Goal: Task Accomplishment & Management: Complete application form

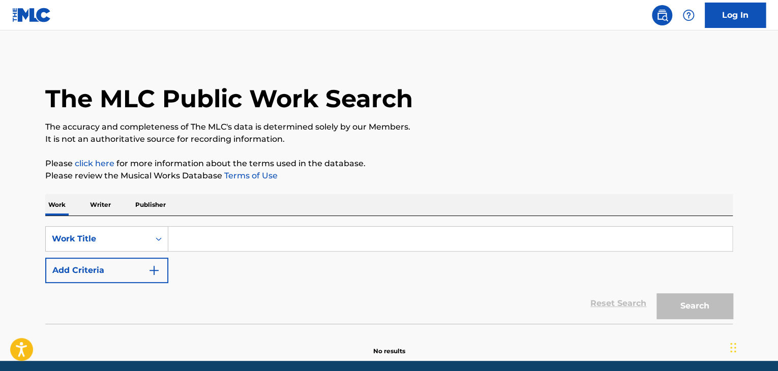
click at [741, 18] on link "Log In" at bounding box center [734, 15] width 61 height 25
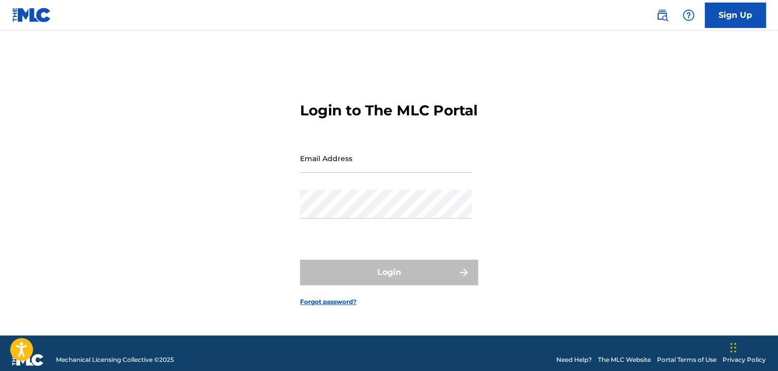
click at [369, 173] on input "Email Address" at bounding box center [386, 158] width 172 height 29
type input "[EMAIL_ADDRESS][DOMAIN_NAME]"
click at [654, 235] on div "Login to The MLC Portal Email Address [EMAIL_ADDRESS][DOMAIN_NAME] Password Log…" at bounding box center [388, 195] width 711 height 279
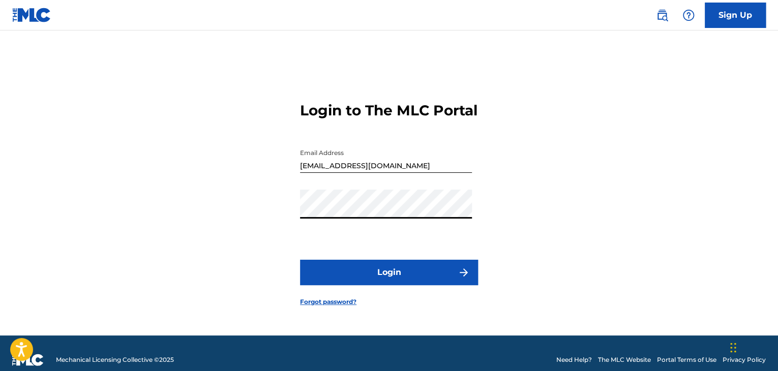
click at [398, 274] on button "Login" at bounding box center [389, 272] width 178 height 25
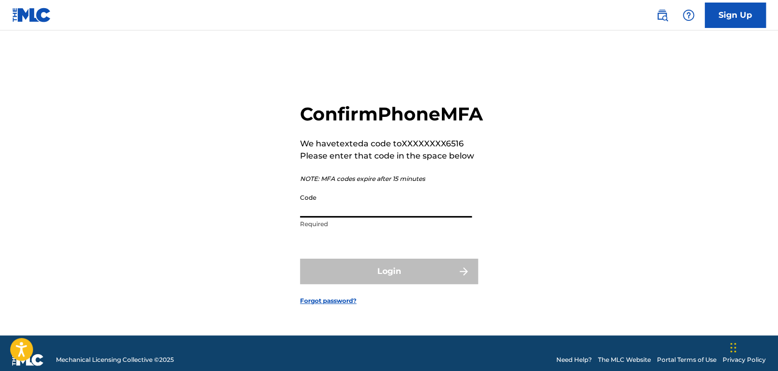
click at [386, 217] on input "Code" at bounding box center [386, 203] width 172 height 29
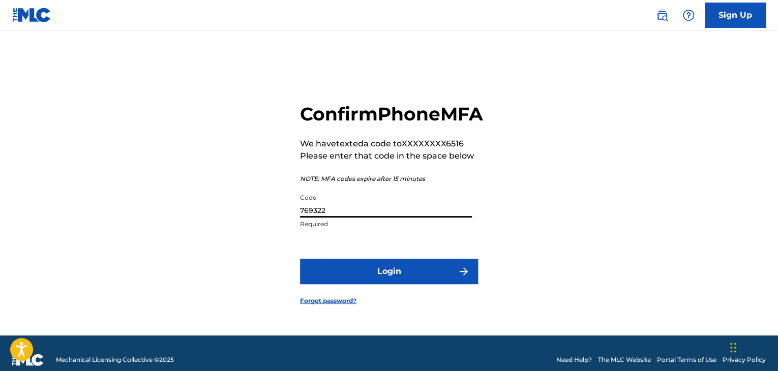
type input "769322"
click at [433, 279] on button "Login" at bounding box center [389, 271] width 178 height 25
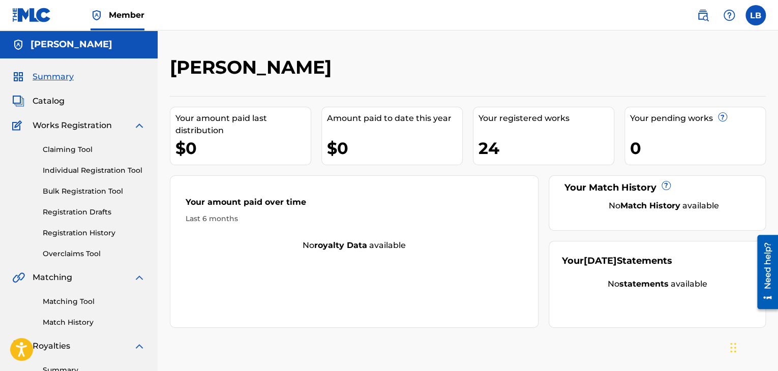
click at [58, 101] on span "Catalog" at bounding box center [49, 101] width 32 height 12
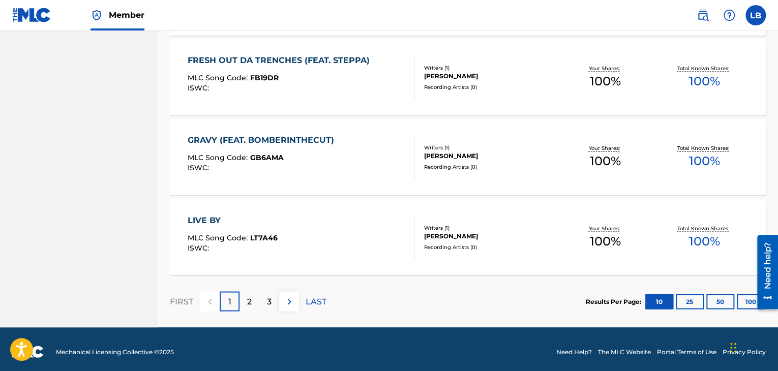
scroll to position [792, 0]
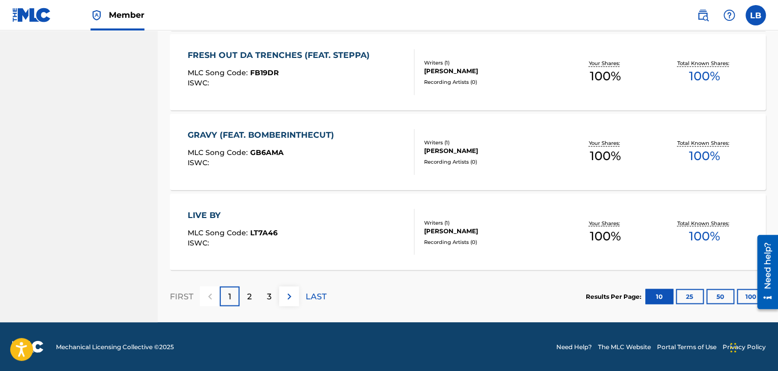
click at [254, 291] on div "2" at bounding box center [249, 296] width 20 height 20
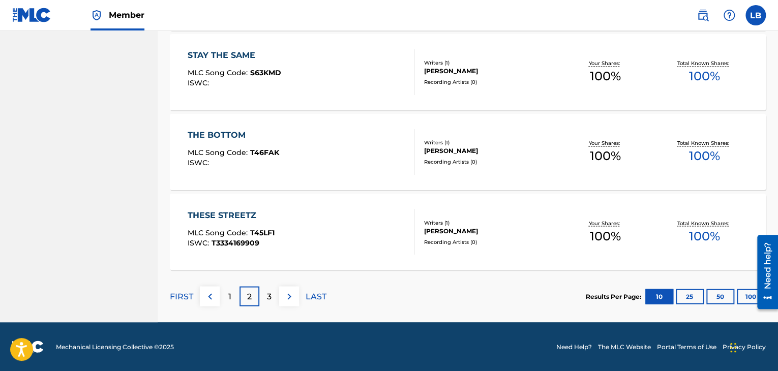
click at [270, 295] on p "3" at bounding box center [269, 296] width 5 height 12
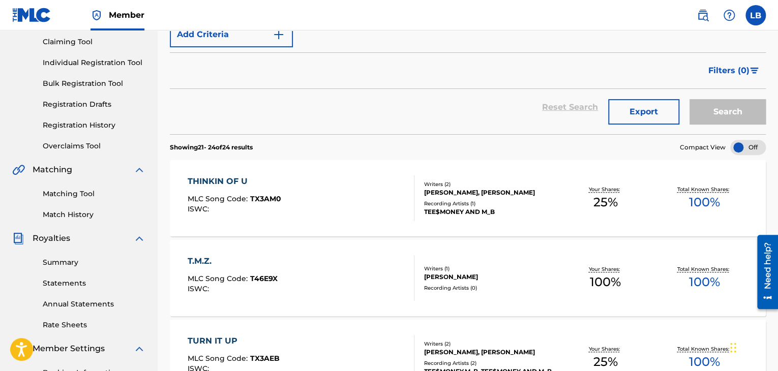
scroll to position [77, 0]
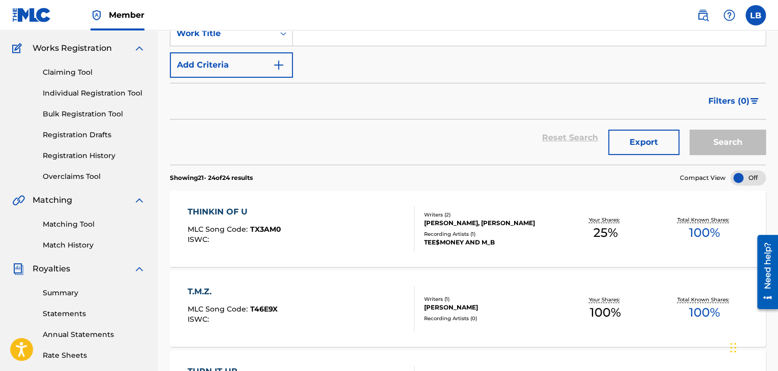
click at [105, 74] on link "Claiming Tool" at bounding box center [94, 72] width 103 height 11
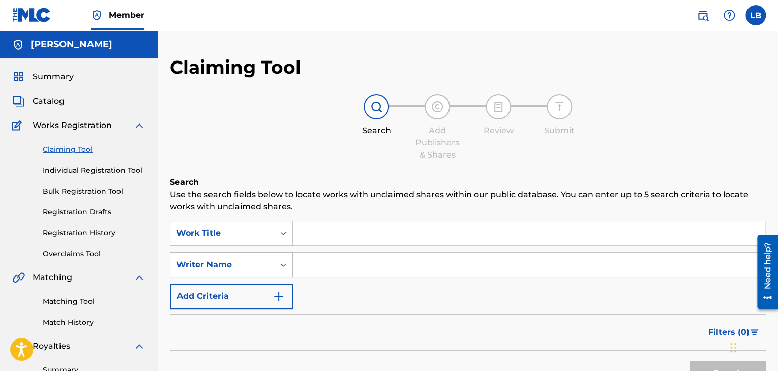
click at [283, 263] on div "Writer Name" at bounding box center [231, 264] width 123 height 25
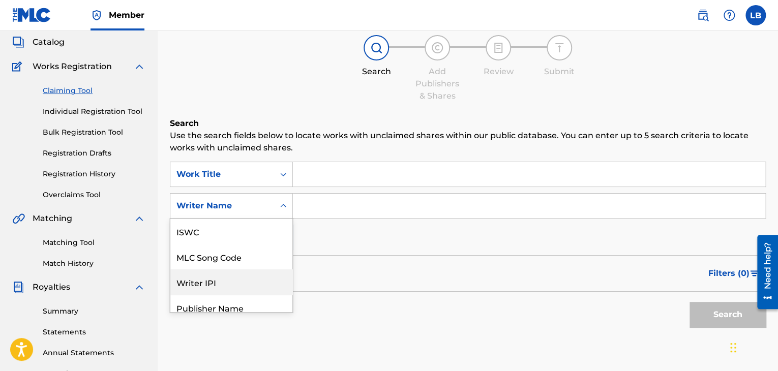
scroll to position [25, 0]
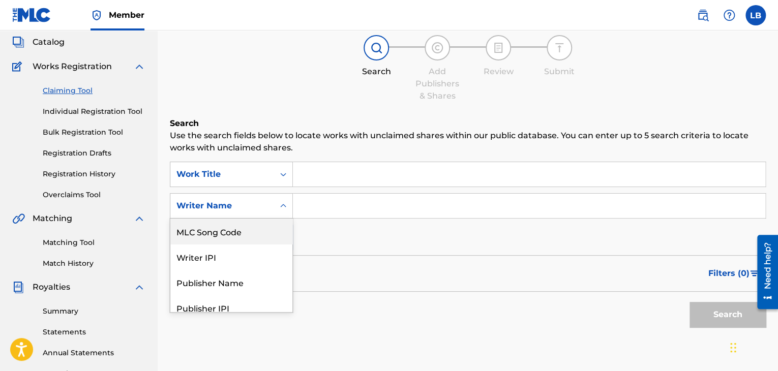
click at [303, 206] on input "Search Form" at bounding box center [529, 206] width 472 height 24
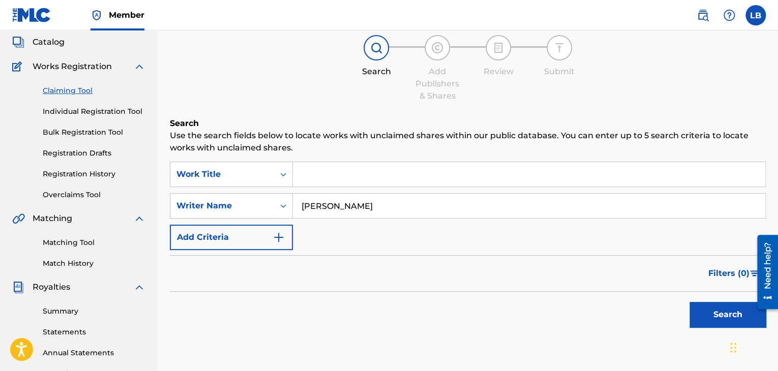
type input "[PERSON_NAME]"
click at [704, 315] on button "Search" at bounding box center [727, 314] width 76 height 25
drag, startPoint x: 348, startPoint y: 206, endPoint x: 235, endPoint y: 173, distance: 117.4
click at [244, 177] on div "SearchWithCriteria2ca379f4-7b6b-43f7-9cfe-e9382dd646e4 Work Title SearchWithCri…" at bounding box center [468, 206] width 596 height 88
click at [114, 108] on link "Individual Registration Tool" at bounding box center [94, 111] width 103 height 11
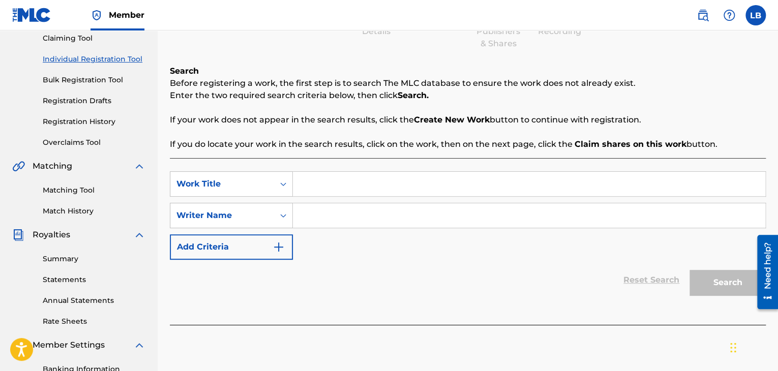
scroll to position [118, 0]
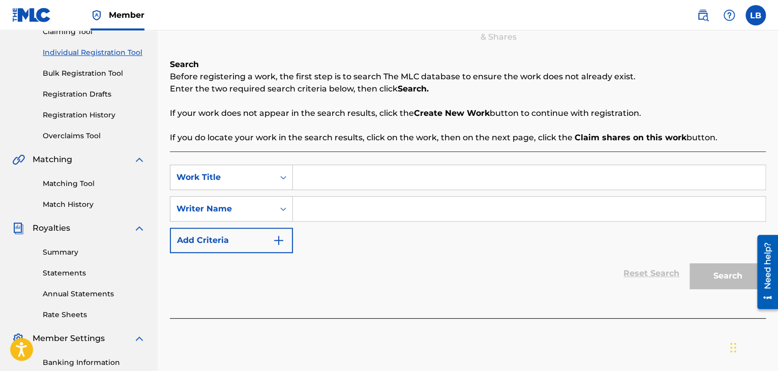
click at [326, 180] on input "Search Form" at bounding box center [529, 177] width 472 height 24
type input "r"
drag, startPoint x: 329, startPoint y: 210, endPoint x: 337, endPoint y: 212, distance: 8.3
click at [330, 210] on input "Search Form" at bounding box center [529, 209] width 472 height 24
type input "f"
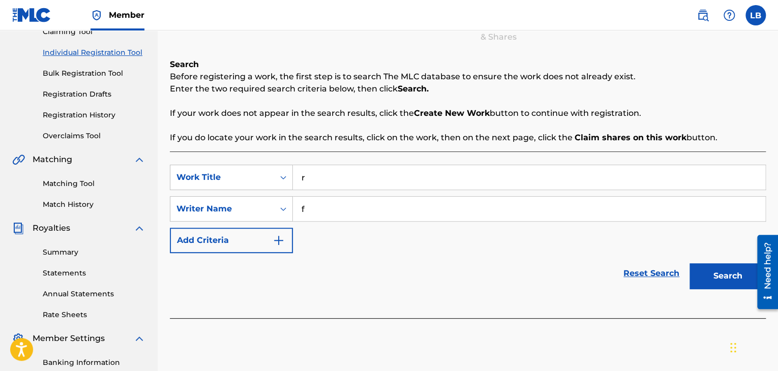
click at [698, 265] on button "Search" at bounding box center [727, 275] width 76 height 25
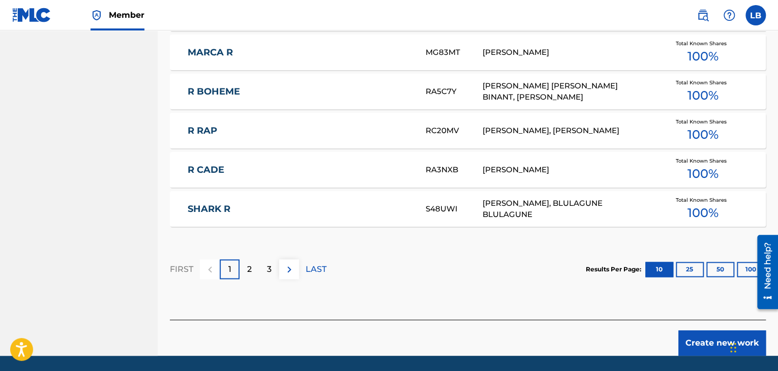
click at [715, 338] on button "Create new work" at bounding box center [721, 342] width 87 height 25
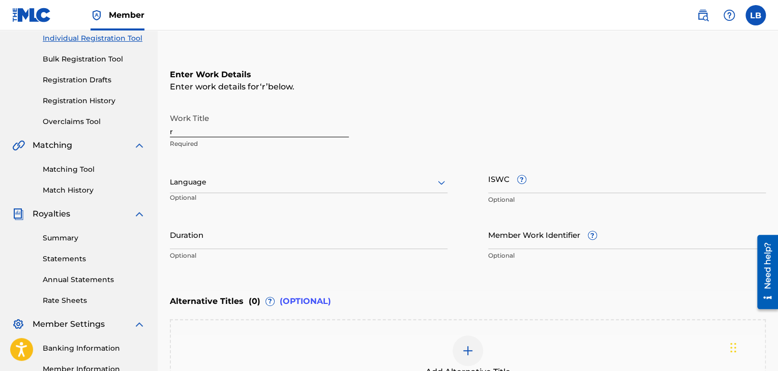
scroll to position [26, 0]
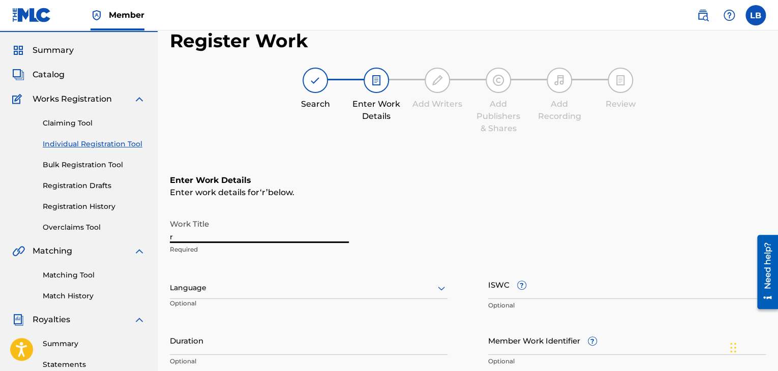
click at [259, 238] on input "r" at bounding box center [259, 228] width 179 height 29
type input "Hold On"
click at [438, 292] on icon at bounding box center [441, 288] width 12 height 12
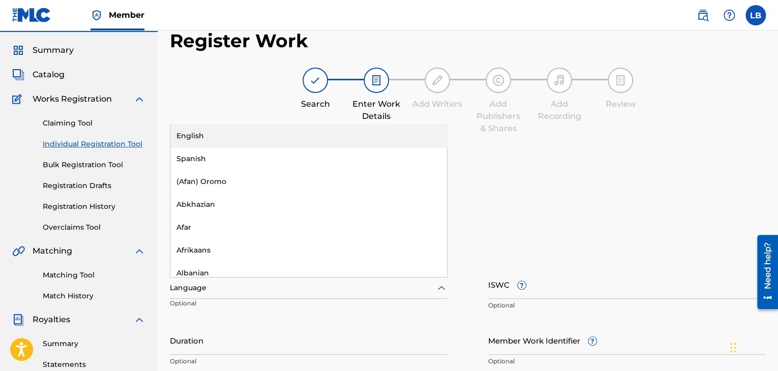
click at [268, 135] on div "English" at bounding box center [308, 136] width 276 height 23
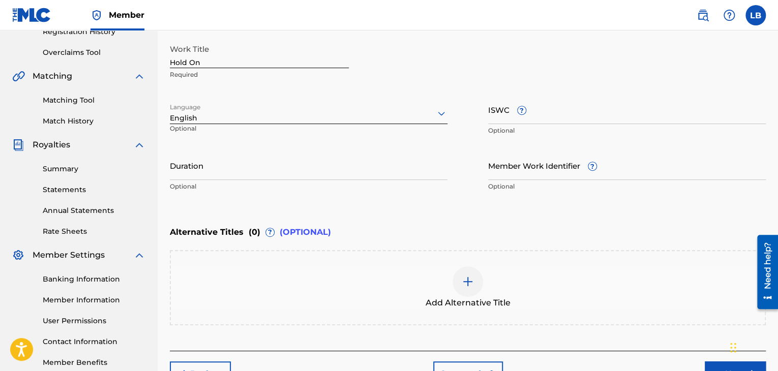
scroll to position [265, 0]
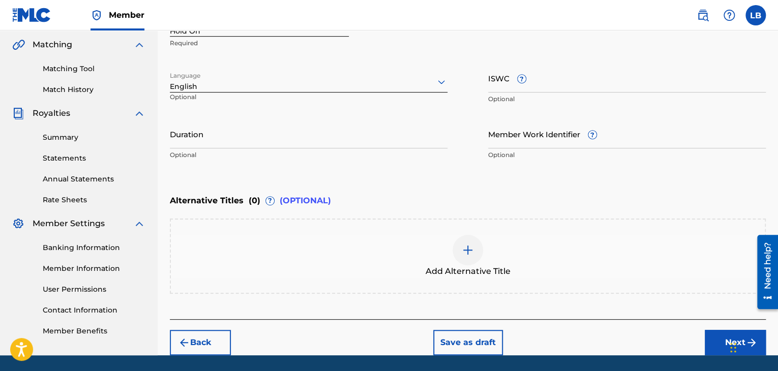
click at [722, 346] on button "Next" at bounding box center [734, 342] width 61 height 25
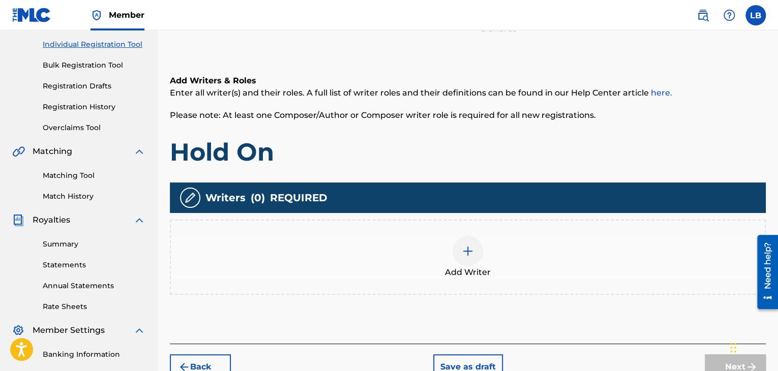
scroll to position [134, 0]
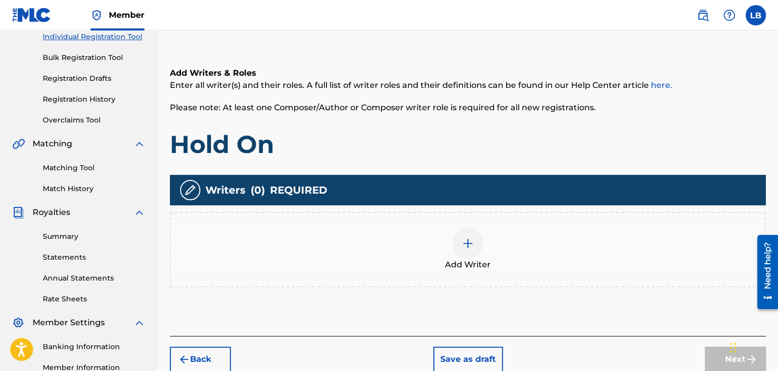
click at [474, 244] on div at bounding box center [467, 243] width 30 height 30
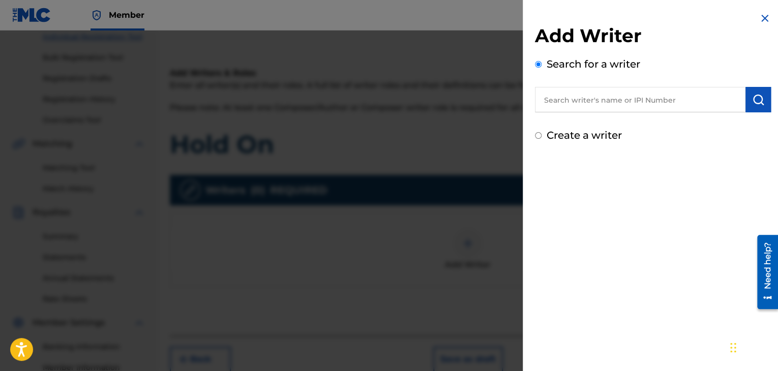
click at [584, 96] on input "text" at bounding box center [640, 99] width 210 height 25
paste input "1068408353"
type input "1068408353"
click at [754, 106] on button "submit" at bounding box center [757, 99] width 25 height 25
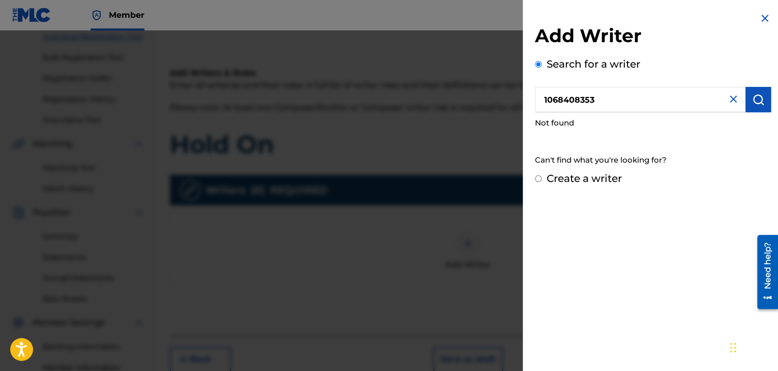
click at [614, 102] on input "1068408353" at bounding box center [640, 99] width 210 height 25
click at [535, 178] on input "Create a writer" at bounding box center [538, 178] width 7 height 7
radio input "false"
radio input "true"
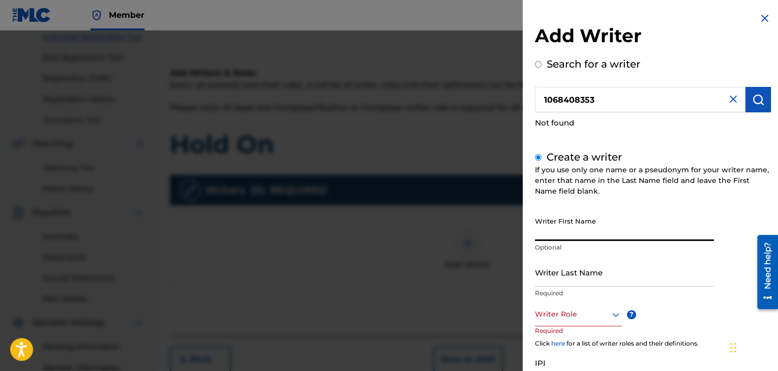
click at [562, 232] on input "Writer First Name" at bounding box center [624, 226] width 179 height 29
click at [587, 278] on input "Writer Last Name" at bounding box center [624, 272] width 179 height 29
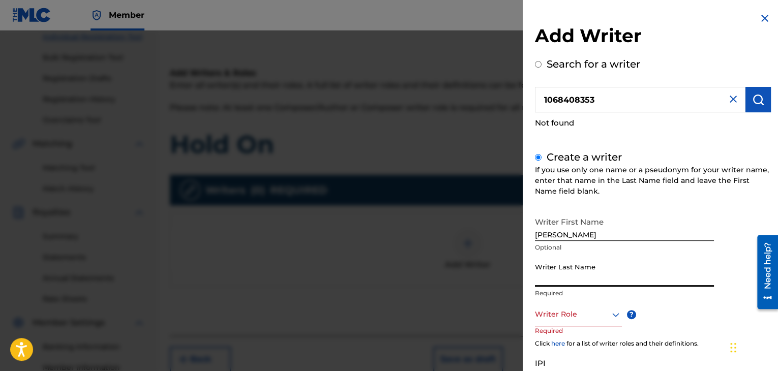
click at [593, 230] on input "[PERSON_NAME]" at bounding box center [624, 226] width 179 height 29
type input "[PERSON_NAME]"
click at [567, 276] on input "Writer Last Name" at bounding box center [624, 272] width 179 height 29
type input "Banz"
click at [613, 315] on icon at bounding box center [615, 314] width 12 height 12
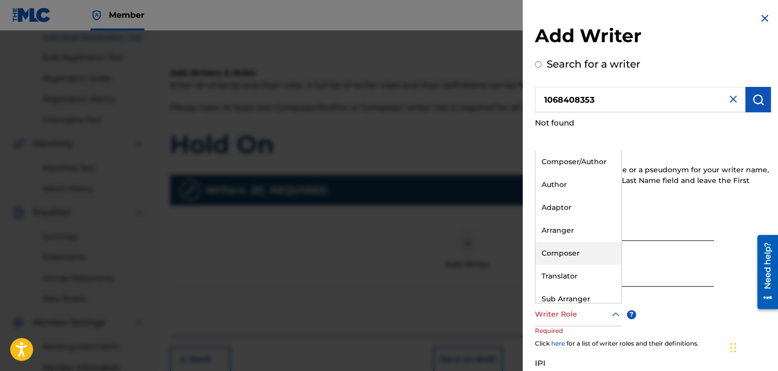
click at [564, 259] on div "Composer" at bounding box center [578, 253] width 86 height 23
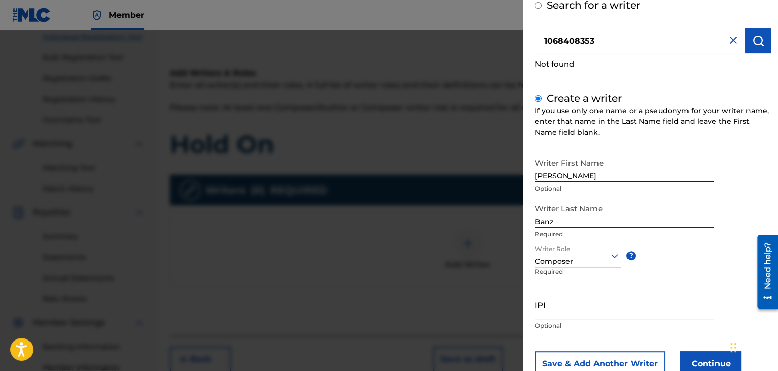
scroll to position [65, 0]
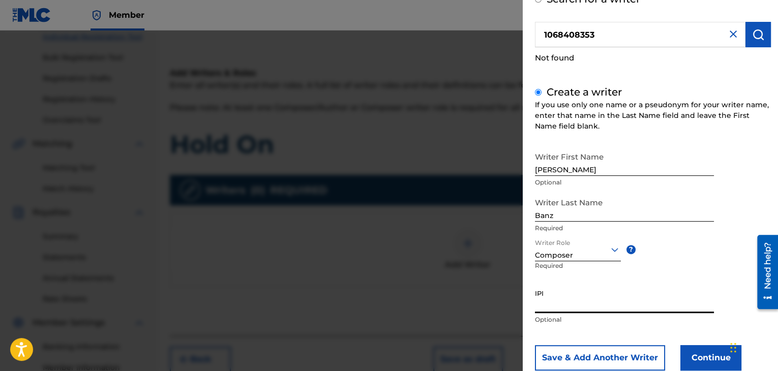
paste input "1068408353"
type input "1068408353"
click at [712, 75] on div "Add Writer Search for a writer 1068408353 Not found Create a writer If you use …" at bounding box center [653, 164] width 236 height 411
click at [644, 358] on button "Save & Add Another Writer" at bounding box center [600, 357] width 130 height 25
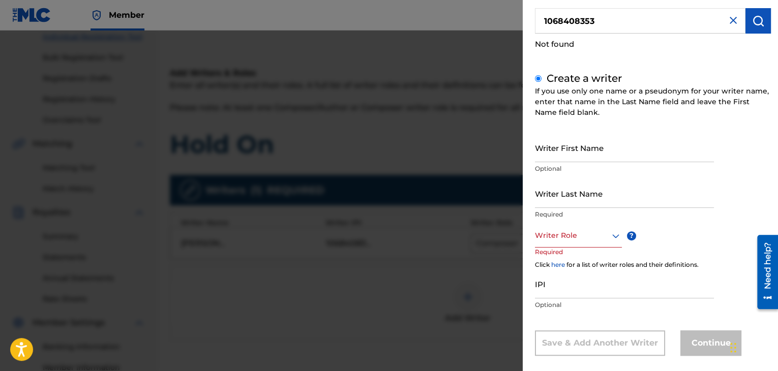
scroll to position [81, 0]
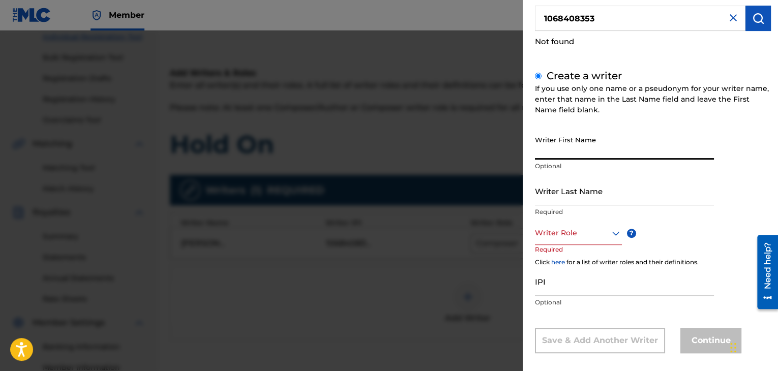
click at [598, 144] on input "Writer First Name" at bounding box center [624, 145] width 179 height 29
drag, startPoint x: 608, startPoint y: 17, endPoint x: 481, endPoint y: 6, distance: 127.1
click at [488, 6] on body "Accessibility Screen-Reader Guide, Feedback, and Issue Reporting | New window M…" at bounding box center [389, 51] width 778 height 371
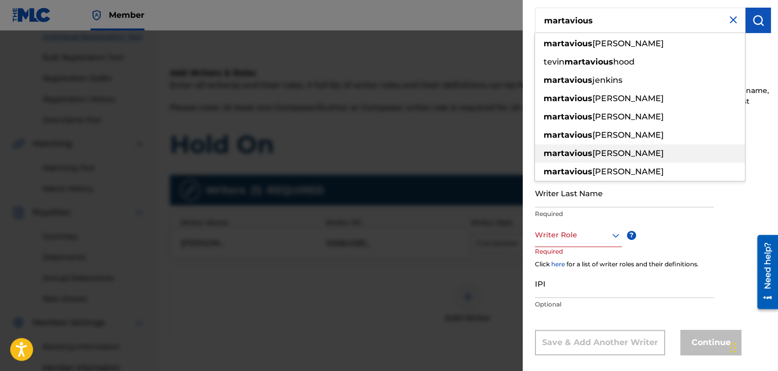
type input "martavious"
click at [616, 152] on span "[PERSON_NAME]" at bounding box center [627, 153] width 71 height 10
radio input "true"
type input "[PERSON_NAME]"
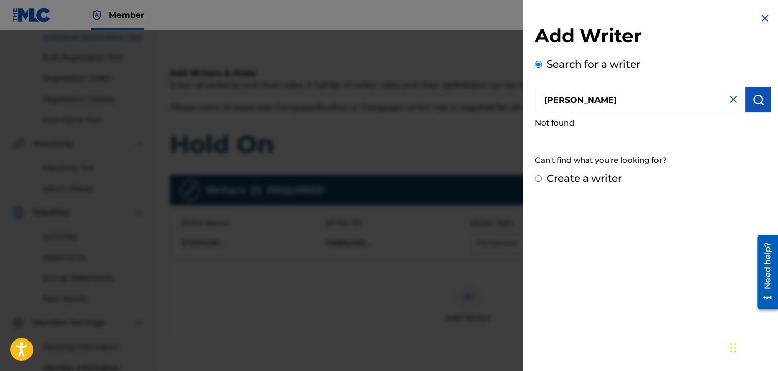
click at [538, 180] on input "Create a writer" at bounding box center [538, 178] width 7 height 7
radio input "false"
radio input "true"
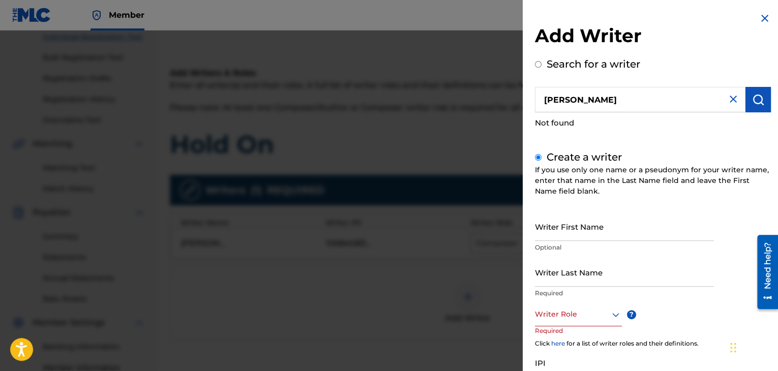
click at [573, 233] on input "Writer First Name" at bounding box center [624, 226] width 179 height 29
type input "Martavious"
click at [589, 281] on input "Writer Last Name" at bounding box center [624, 272] width 179 height 29
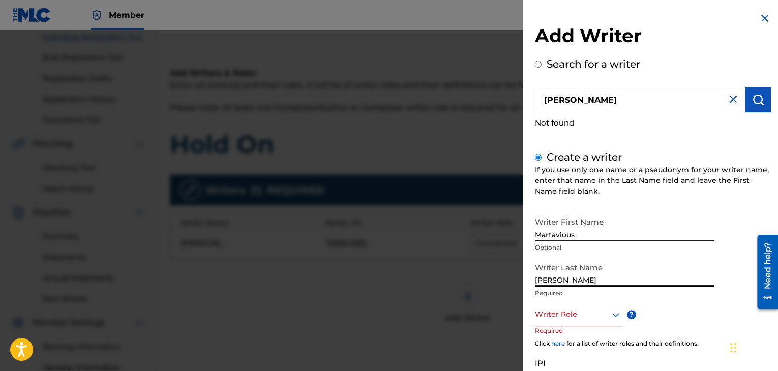
type input "[PERSON_NAME]"
click at [691, 137] on div "Add Writer Search for a writer [PERSON_NAME] Not found Create a writer If you u…" at bounding box center [653, 229] width 236 height 410
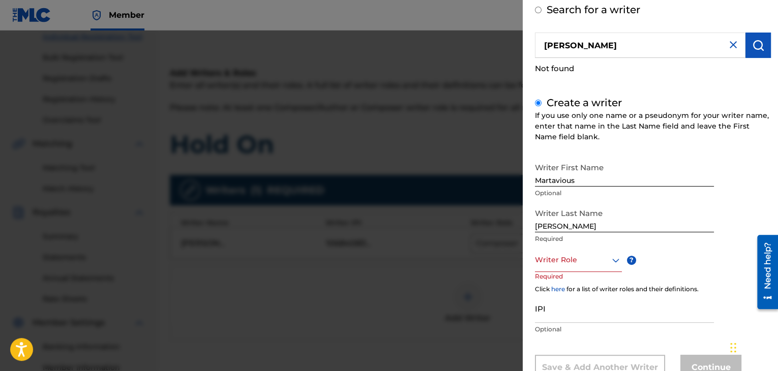
scroll to position [61, 0]
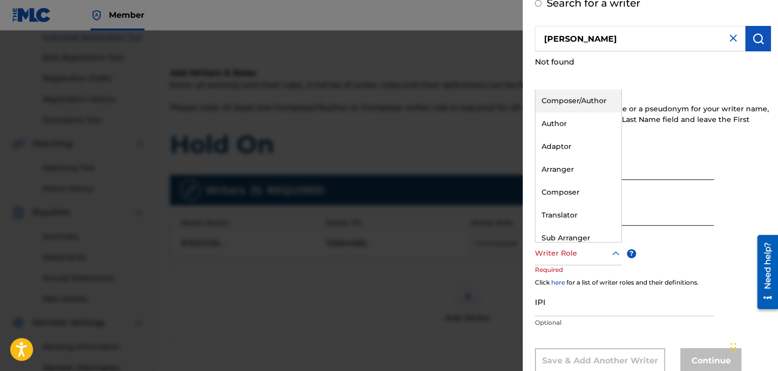
click at [613, 252] on icon at bounding box center [615, 253] width 12 height 12
click at [581, 192] on div "Composer" at bounding box center [578, 192] width 86 height 23
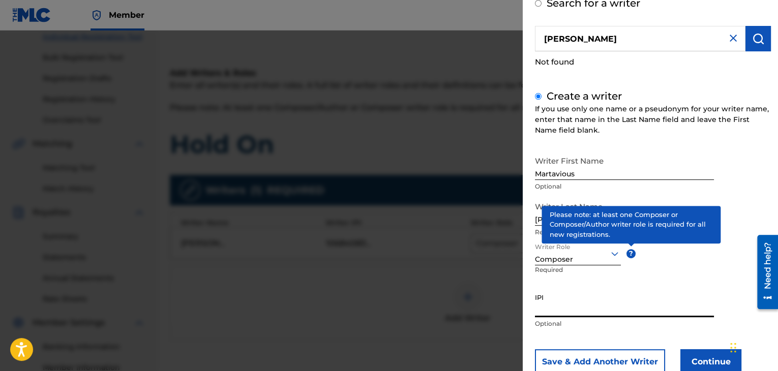
paste input "1142465380"
type input "1142465380"
click at [722, 82] on div "Add Writer Search for a writer [PERSON_NAME] Not found Create a writer If you u…" at bounding box center [653, 168] width 236 height 411
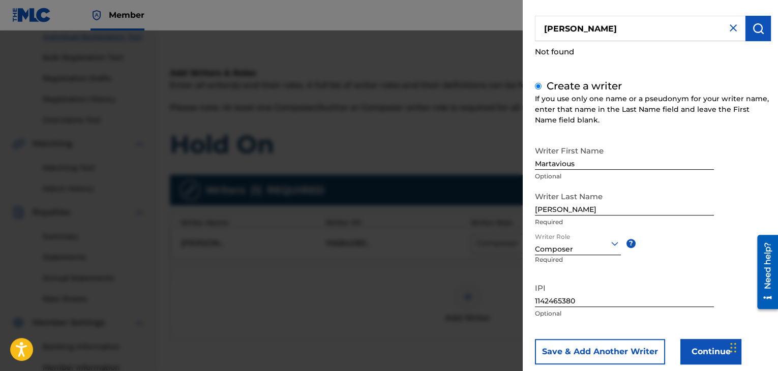
scroll to position [91, 0]
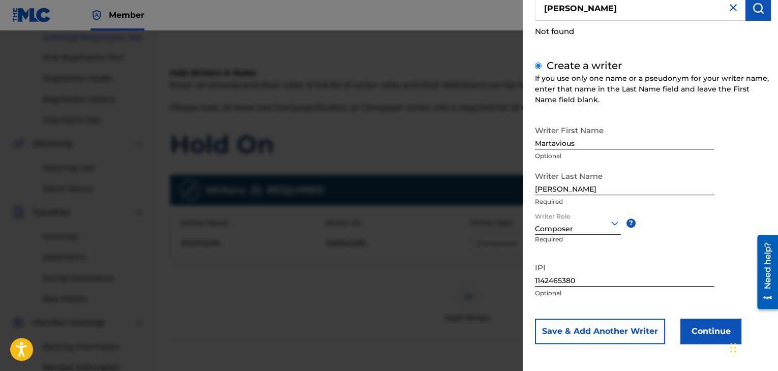
click at [689, 334] on button "Continue" at bounding box center [710, 331] width 61 height 25
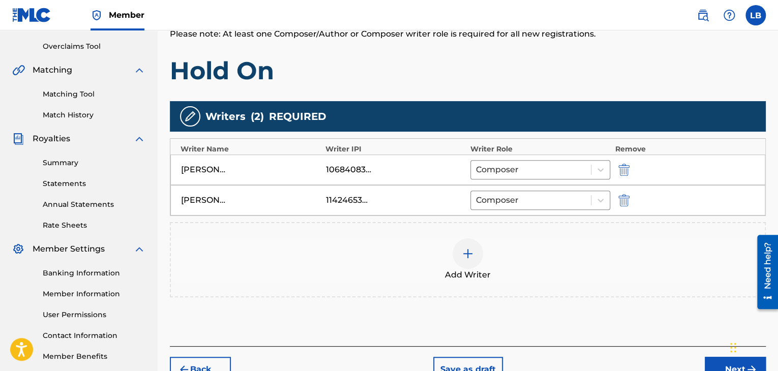
scroll to position [219, 0]
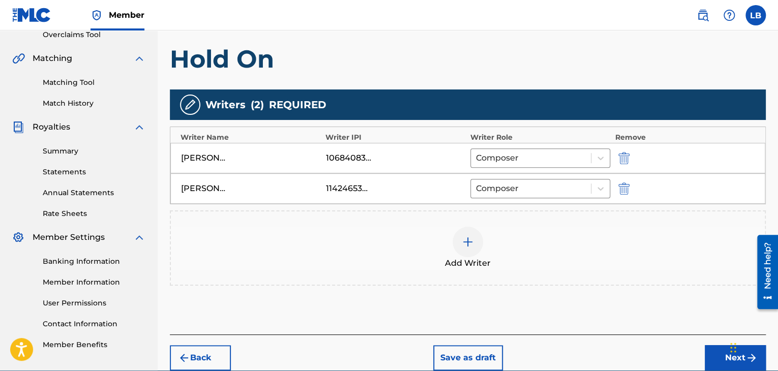
click at [713, 356] on button "Next" at bounding box center [734, 357] width 61 height 25
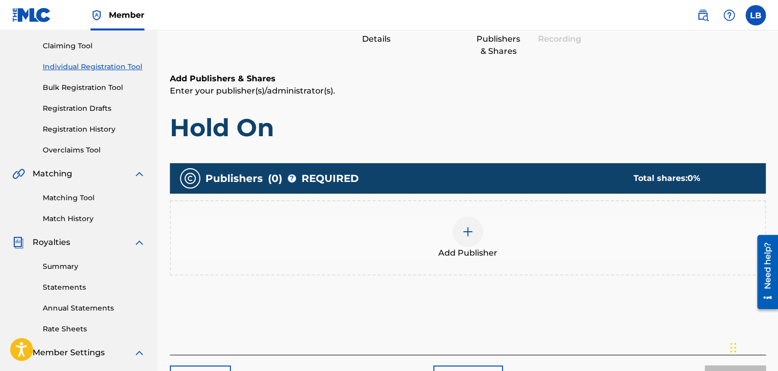
scroll to position [129, 0]
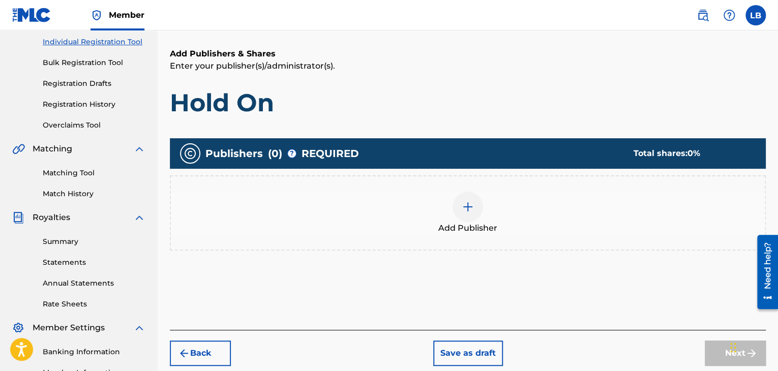
click at [476, 203] on div at bounding box center [467, 207] width 30 height 30
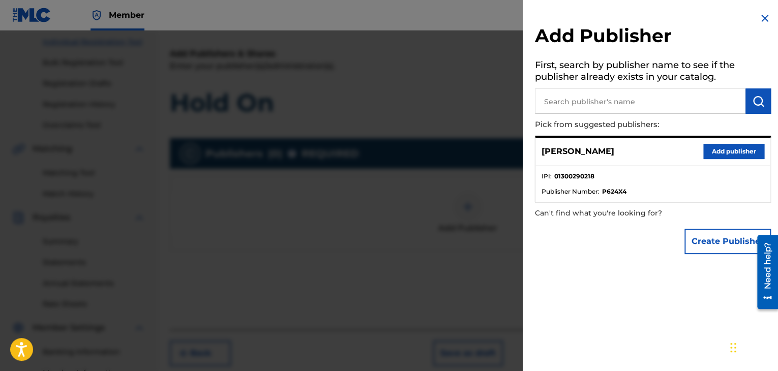
click at [713, 151] on button "Add publisher" at bounding box center [733, 151] width 61 height 15
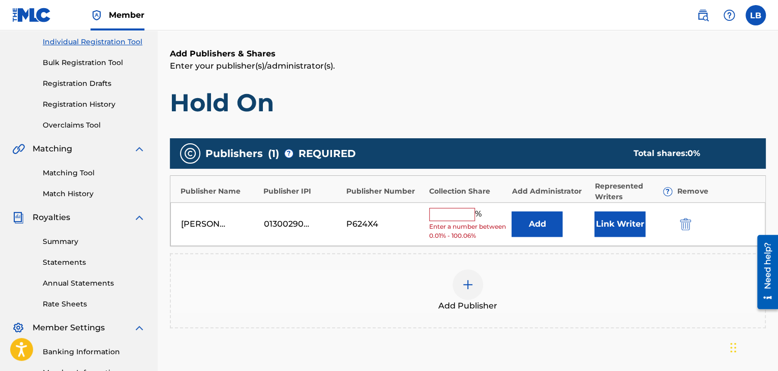
click at [451, 220] on div "% Enter a number between 0.01% - 100.06%" at bounding box center [468, 224] width 78 height 33
click at [453, 213] on input "text" at bounding box center [452, 214] width 46 height 13
type input "50"
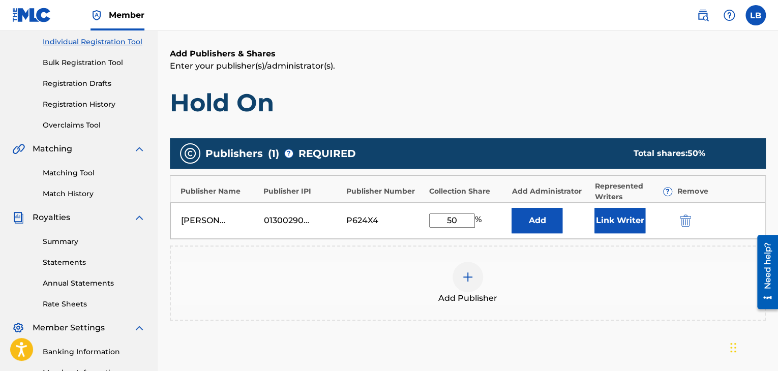
click at [605, 221] on button "Link Writer" at bounding box center [619, 220] width 51 height 25
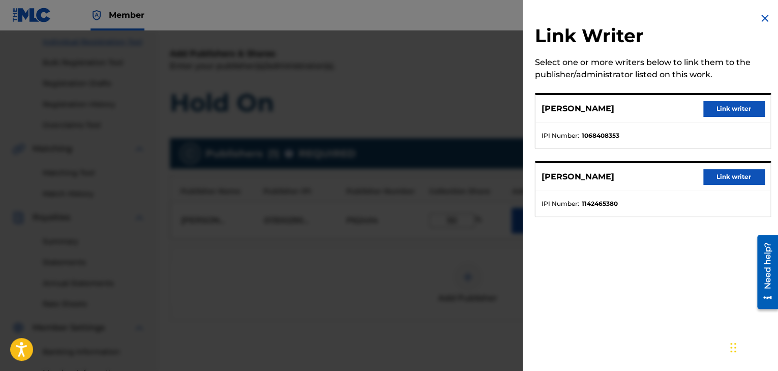
click at [718, 179] on button "Link writer" at bounding box center [733, 176] width 61 height 15
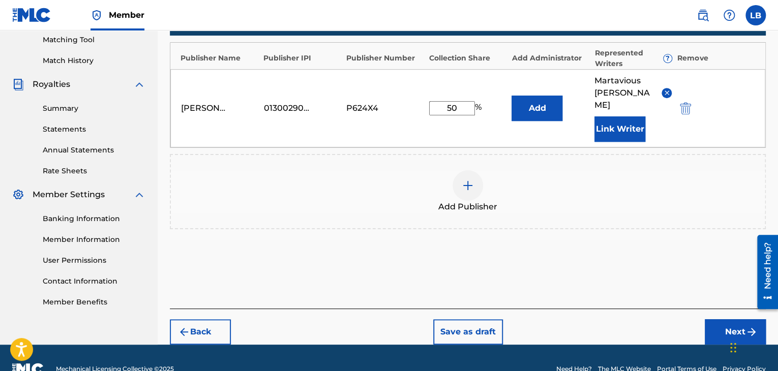
scroll to position [271, 0]
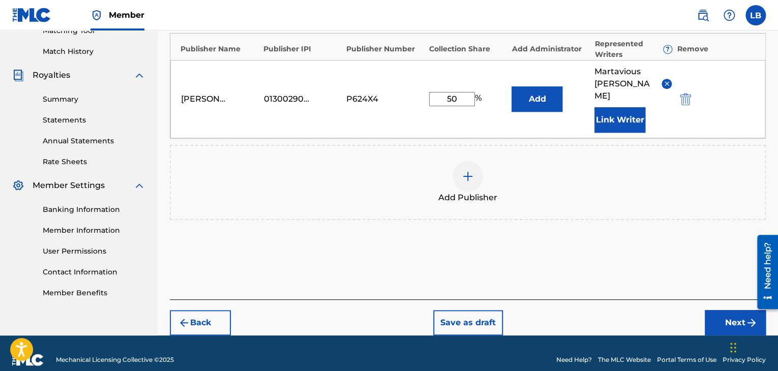
click at [726, 312] on button "Next" at bounding box center [734, 322] width 61 height 25
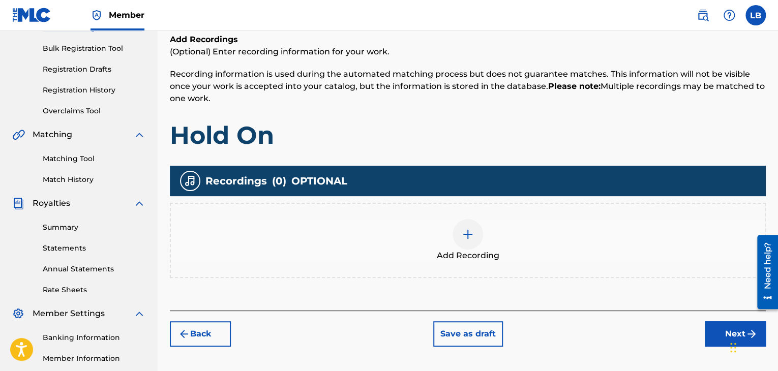
scroll to position [144, 0]
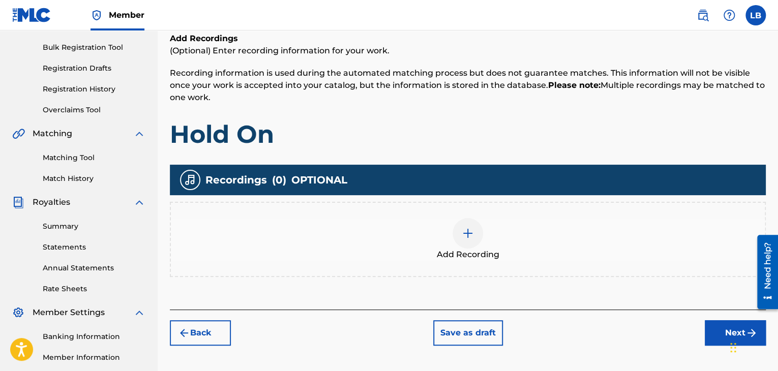
click at [476, 231] on div at bounding box center [467, 233] width 30 height 30
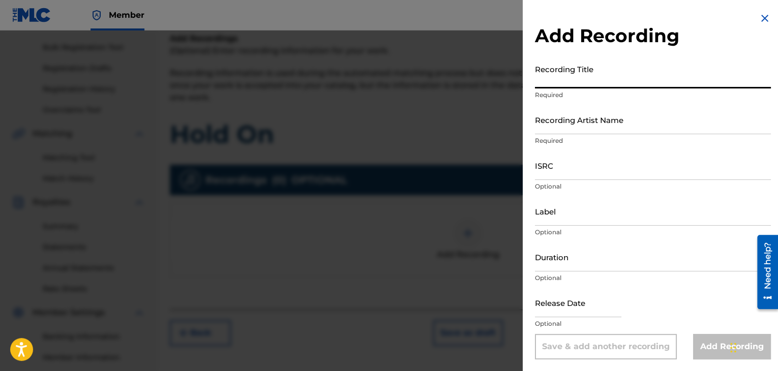
click at [571, 83] on input "Recording Title" at bounding box center [653, 73] width 236 height 29
type input "Hold On"
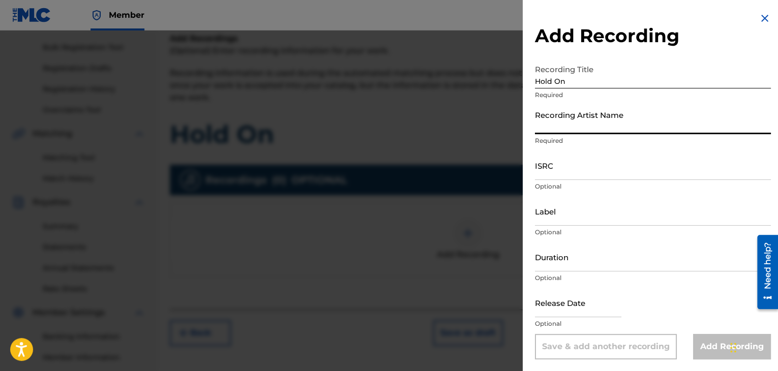
click at [571, 131] on input "Recording Artist Name" at bounding box center [653, 119] width 236 height 29
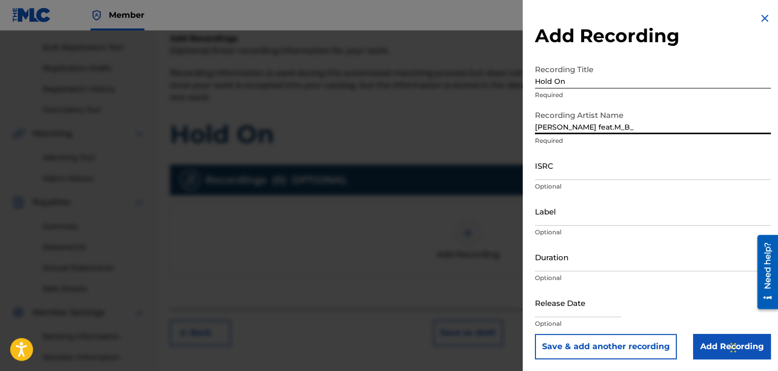
click at [586, 128] on input "[PERSON_NAME] feat.M_B_" at bounding box center [653, 119] width 236 height 29
type input "[PERSON_NAME] feat. M_B_"
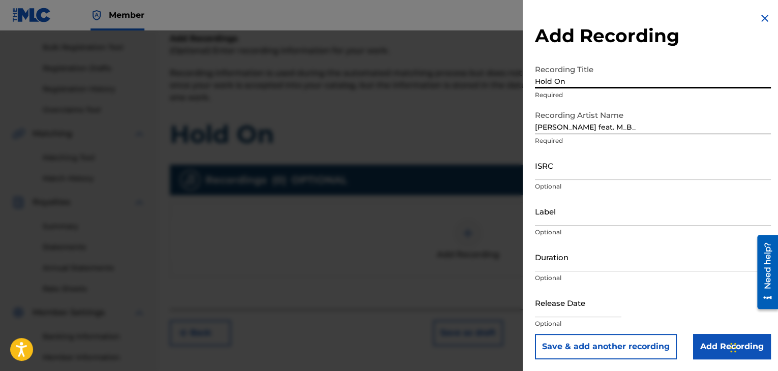
click at [697, 65] on input "Hold On" at bounding box center [653, 73] width 236 height 29
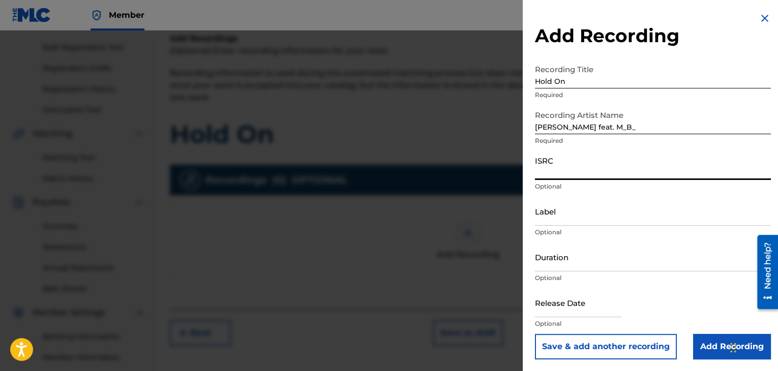
paste input "QZWFU2496140"
type input "QZWFU2496140"
click at [610, 16] on div "Add Recording Recording Title Hold On Required Recording Artist Name [PERSON_NA…" at bounding box center [652, 185] width 260 height 371
click at [696, 342] on input "Add Recording" at bounding box center [732, 346] width 78 height 25
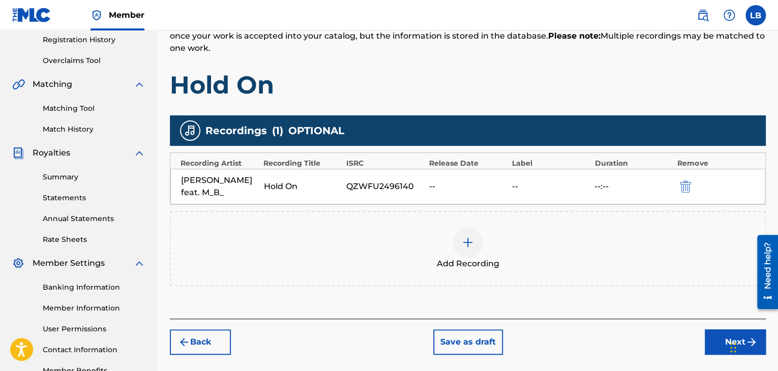
scroll to position [193, 0]
click at [214, 337] on button "Back" at bounding box center [200, 341] width 61 height 25
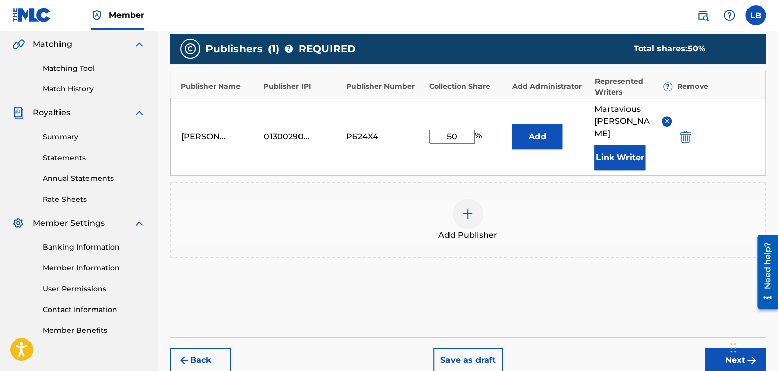
scroll to position [271, 0]
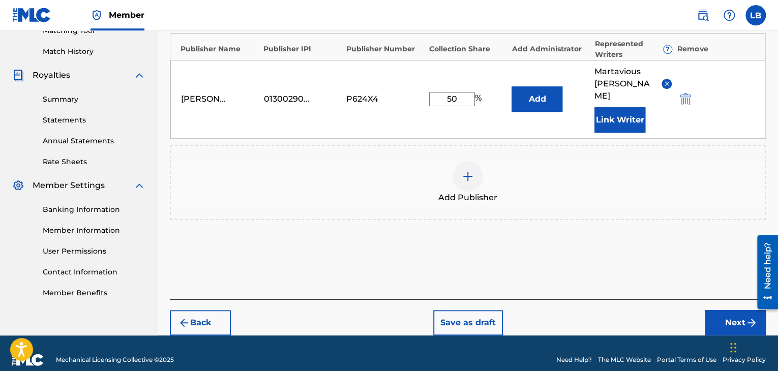
click at [201, 312] on button "Back" at bounding box center [200, 322] width 61 height 25
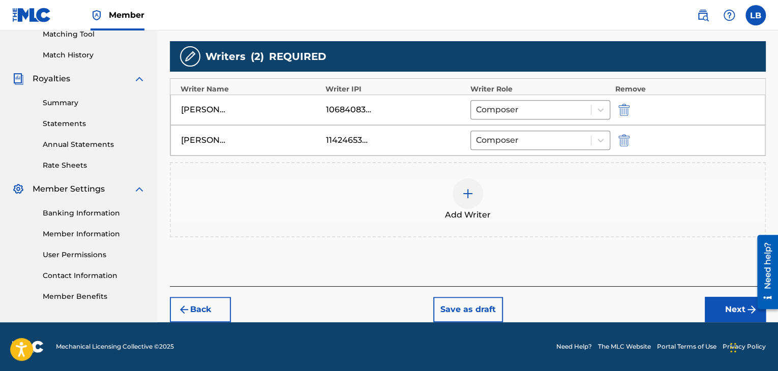
scroll to position [266, 0]
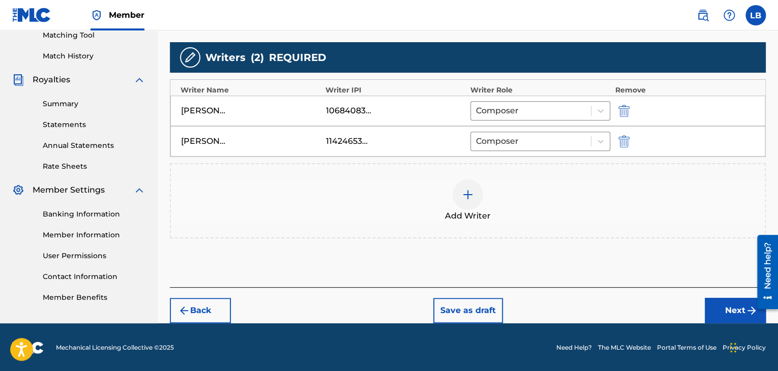
click at [189, 304] on img "submit" at bounding box center [184, 310] width 12 height 12
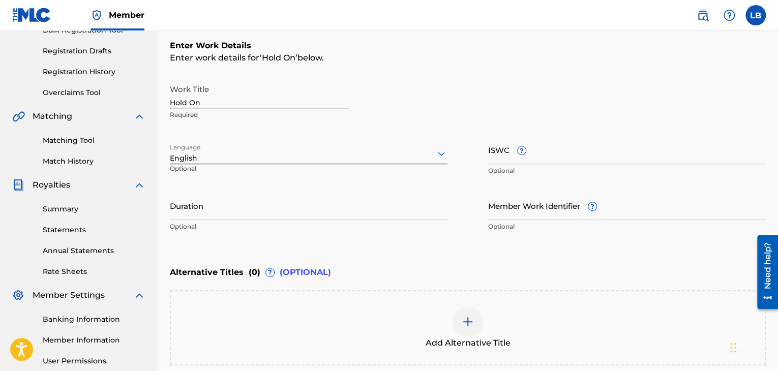
scroll to position [159, 0]
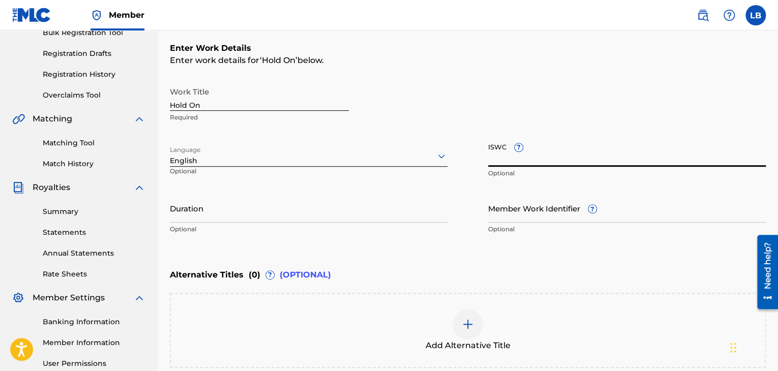
paste input "T3285271010"
type input "T3285271010"
click at [424, 44] on h6 "Enter Work Details" at bounding box center [468, 48] width 596 height 12
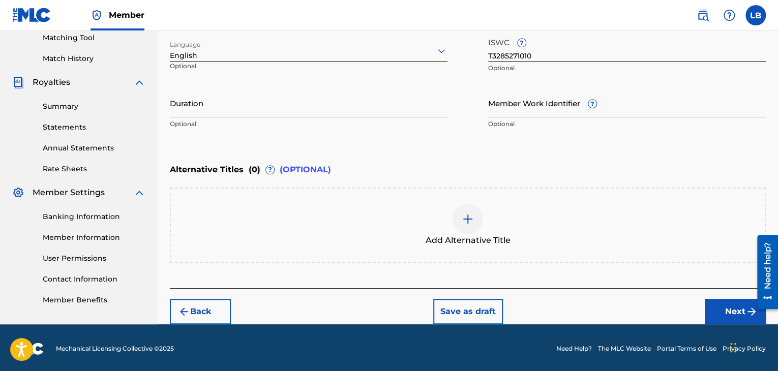
scroll to position [265, 0]
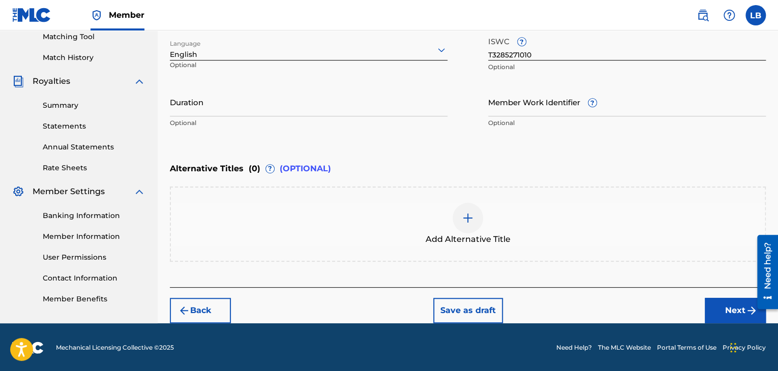
click at [723, 306] on button "Next" at bounding box center [734, 310] width 61 height 25
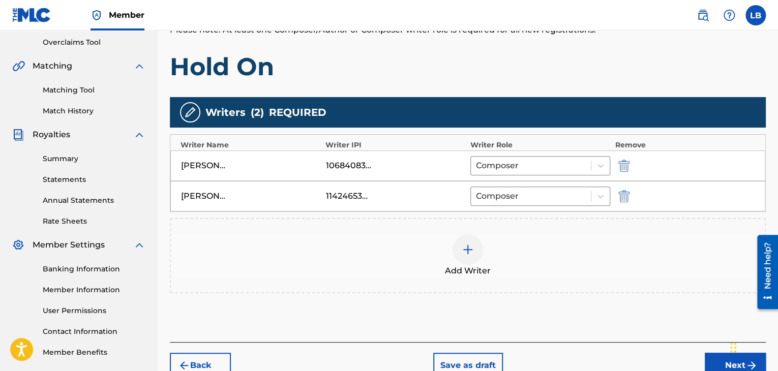
scroll to position [245, 0]
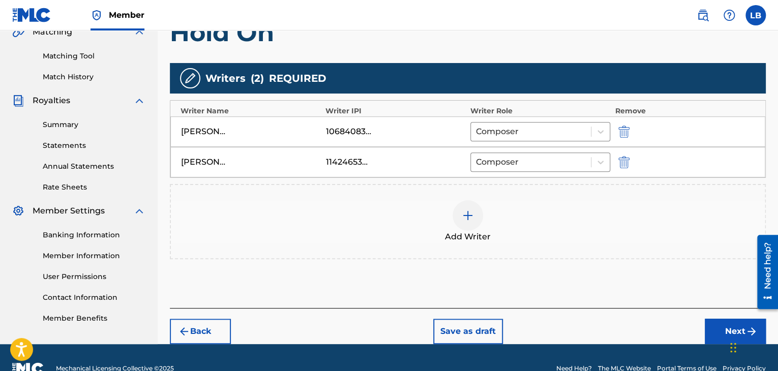
click at [716, 321] on button "Next" at bounding box center [734, 331] width 61 height 25
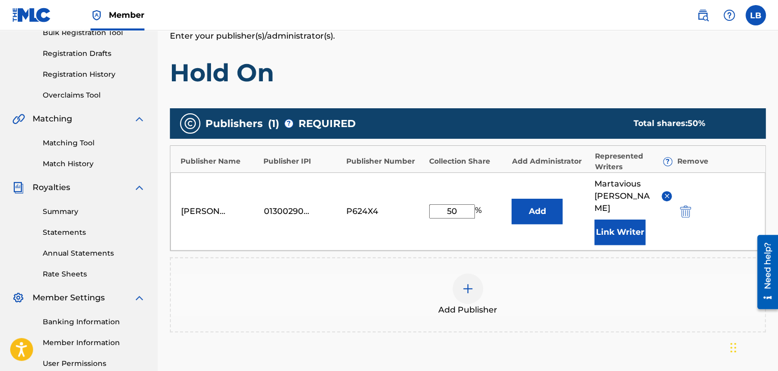
scroll to position [159, 0]
click at [464, 283] on img at bounding box center [467, 289] width 12 height 12
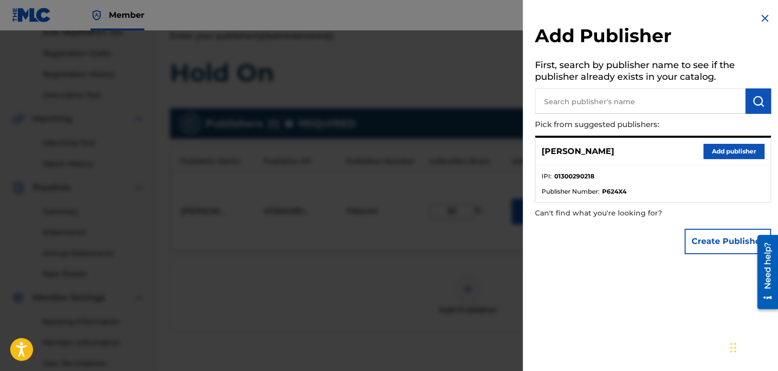
click at [691, 242] on button "Create Publisher" at bounding box center [727, 241] width 86 height 25
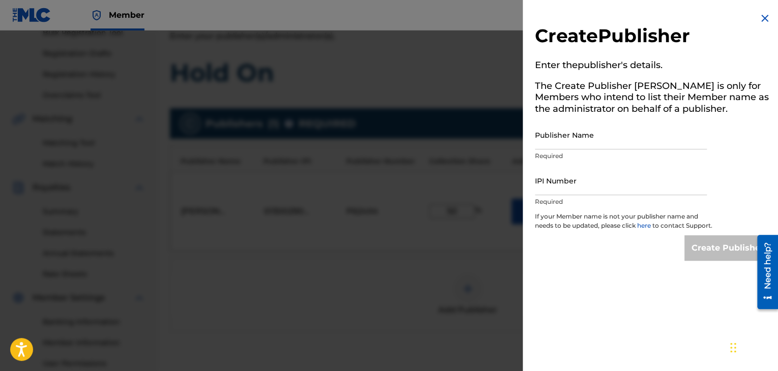
click at [577, 144] on input "Publisher Name" at bounding box center [621, 134] width 172 height 29
click at [762, 18] on img at bounding box center [764, 18] width 12 height 12
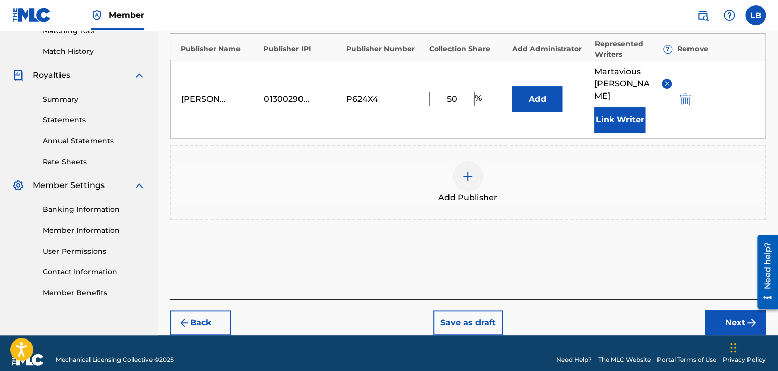
click at [726, 310] on button "Next" at bounding box center [734, 322] width 61 height 25
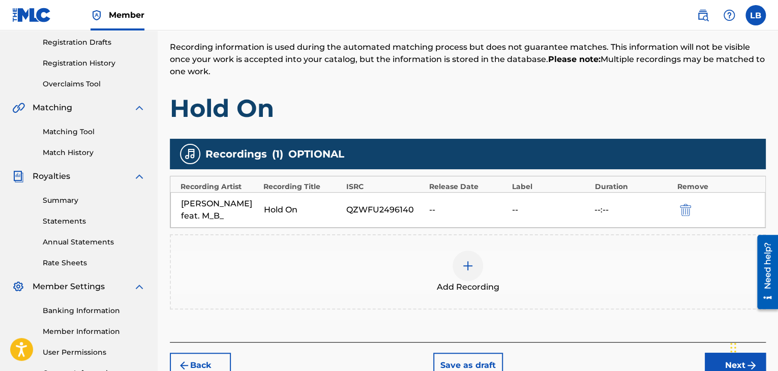
scroll to position [171, 0]
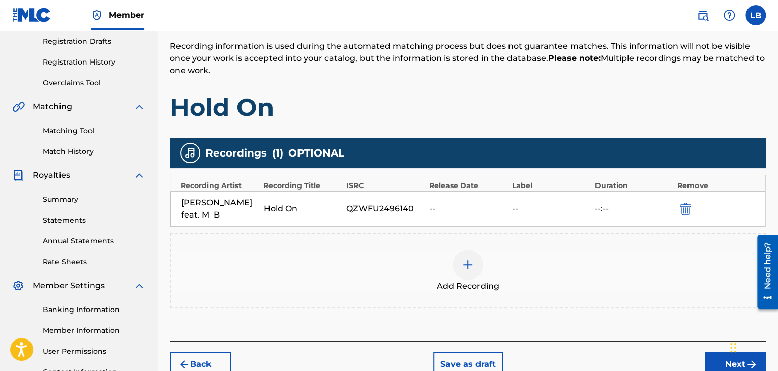
click at [719, 361] on button "Next" at bounding box center [734, 364] width 61 height 25
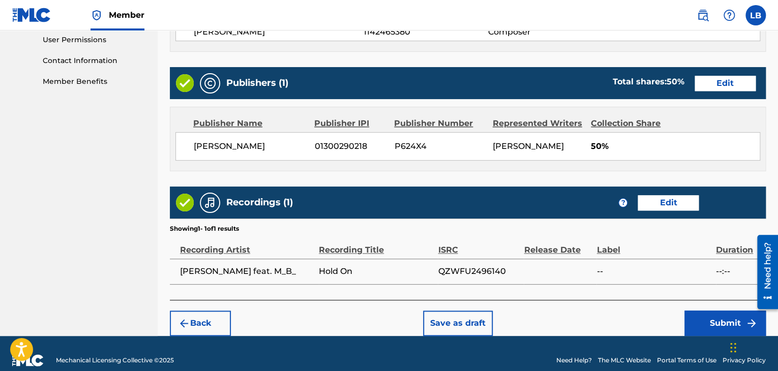
scroll to position [492, 0]
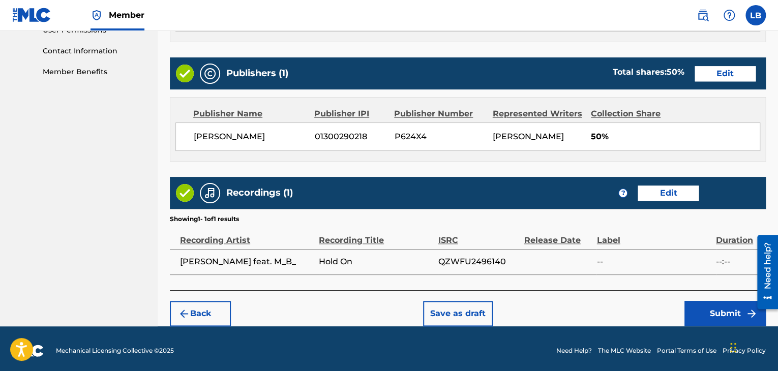
click at [695, 301] on button "Submit" at bounding box center [724, 313] width 81 height 25
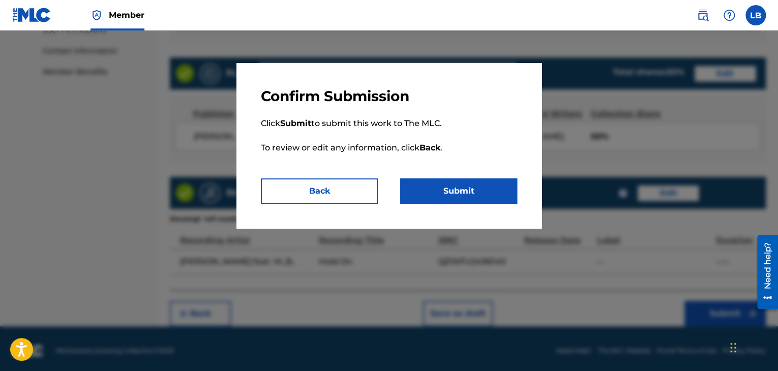
click at [507, 202] on button "Submit" at bounding box center [458, 190] width 117 height 25
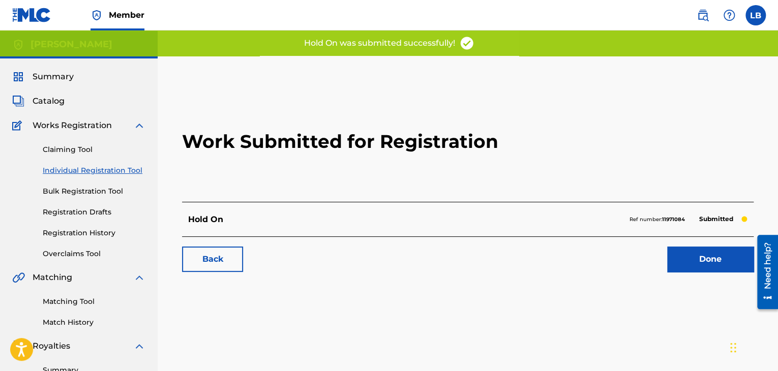
drag, startPoint x: 79, startPoint y: 233, endPoint x: 141, endPoint y: 221, distance: 62.8
click at [80, 234] on link "Registration History" at bounding box center [94, 233] width 103 height 11
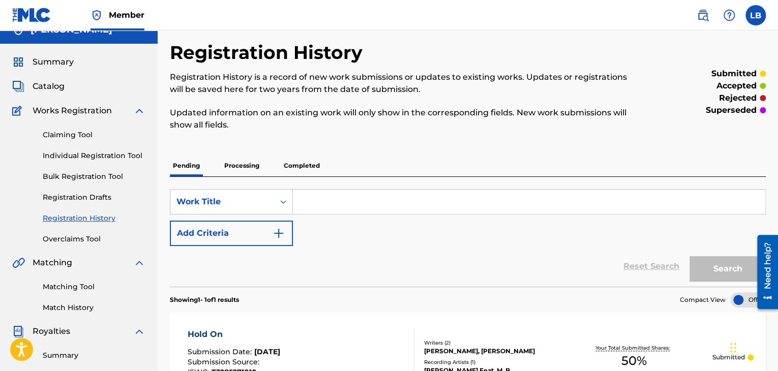
scroll to position [16, 0]
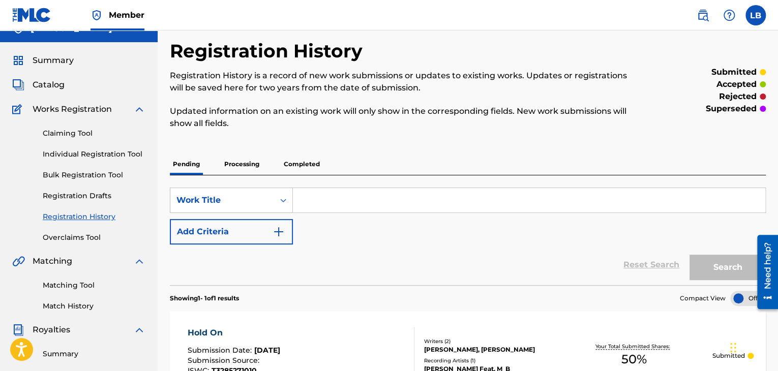
click at [242, 164] on p "Processing" at bounding box center [241, 163] width 41 height 21
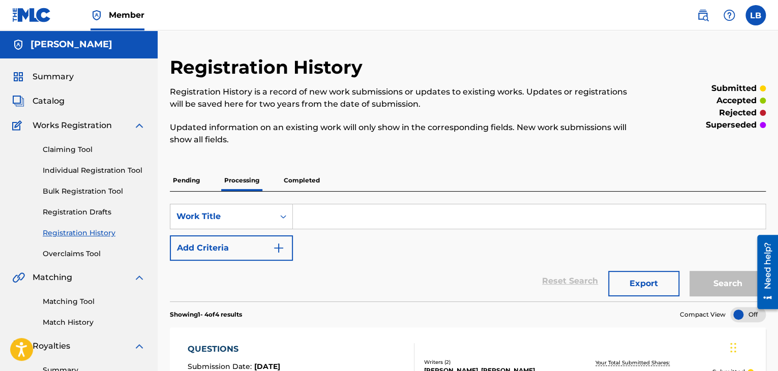
click at [299, 182] on p "Completed" at bounding box center [302, 180] width 42 height 21
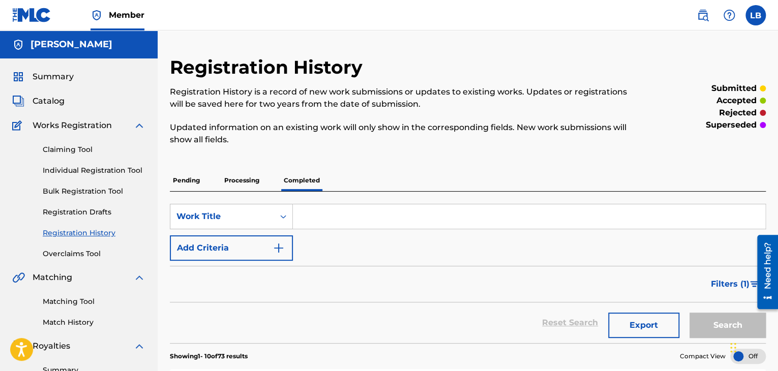
click at [255, 182] on p "Processing" at bounding box center [241, 180] width 41 height 21
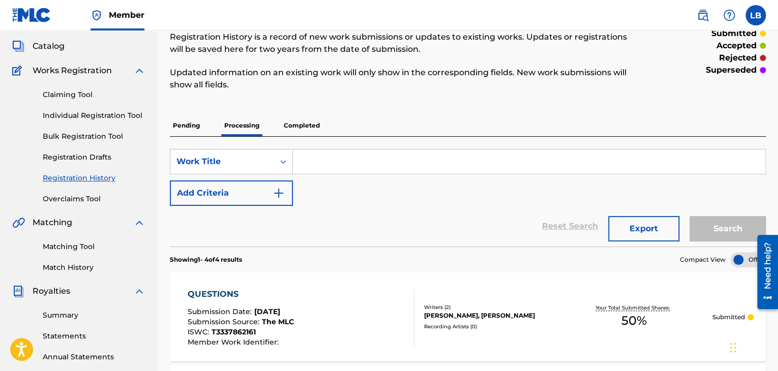
scroll to position [51, 0]
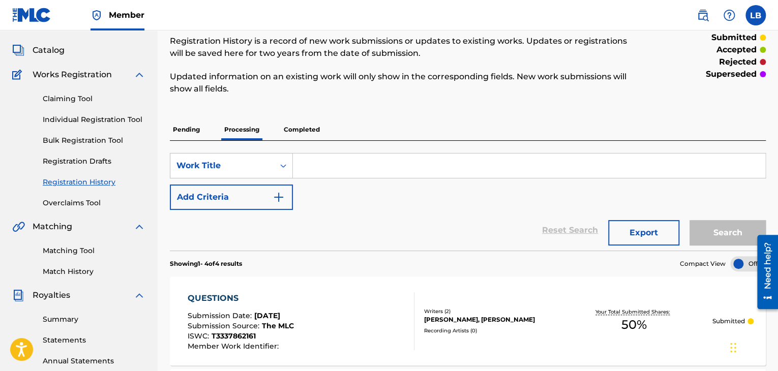
click at [311, 124] on p "Completed" at bounding box center [302, 129] width 42 height 21
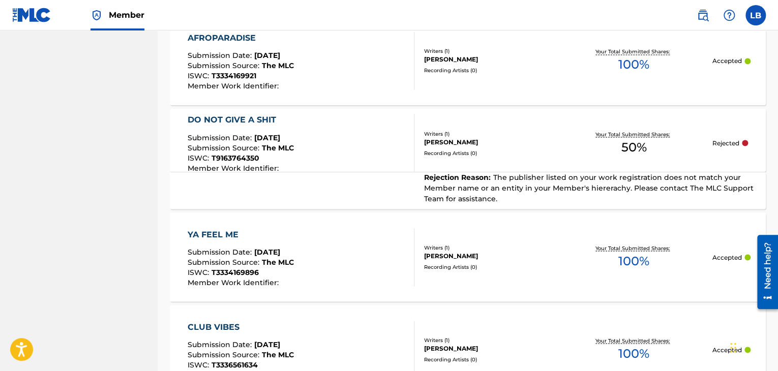
scroll to position [1070, 0]
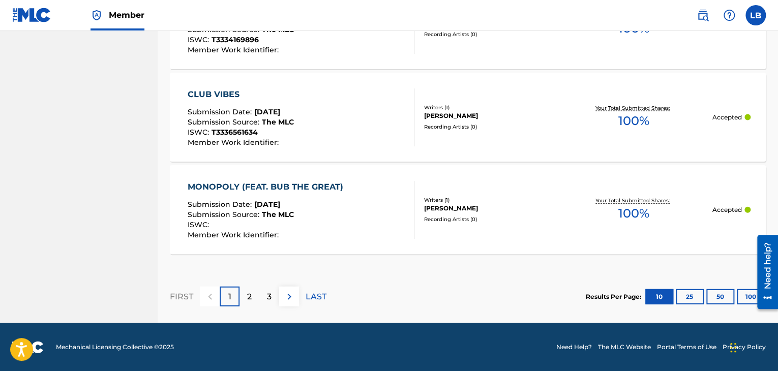
click at [253, 293] on div "2" at bounding box center [249, 297] width 20 height 20
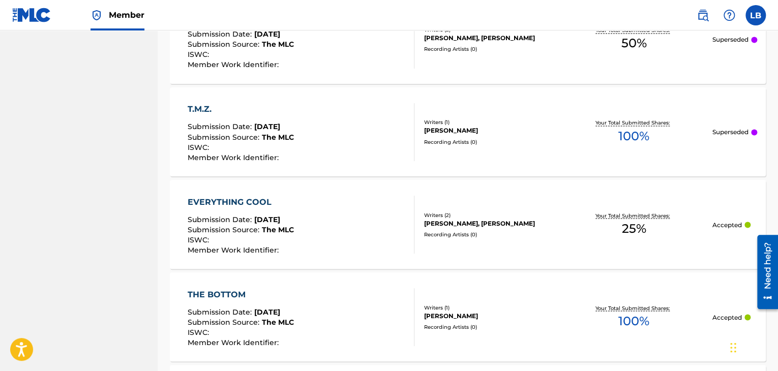
scroll to position [835, 0]
click at [198, 108] on div "T.M.Z." at bounding box center [241, 110] width 106 height 12
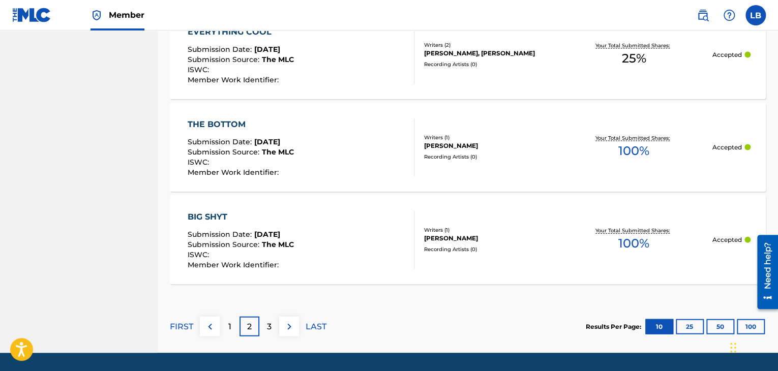
scroll to position [1037, 0]
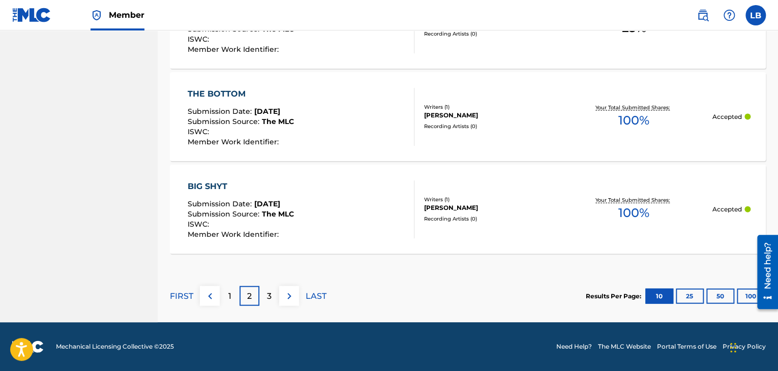
click at [269, 294] on p "3" at bounding box center [269, 296] width 5 height 12
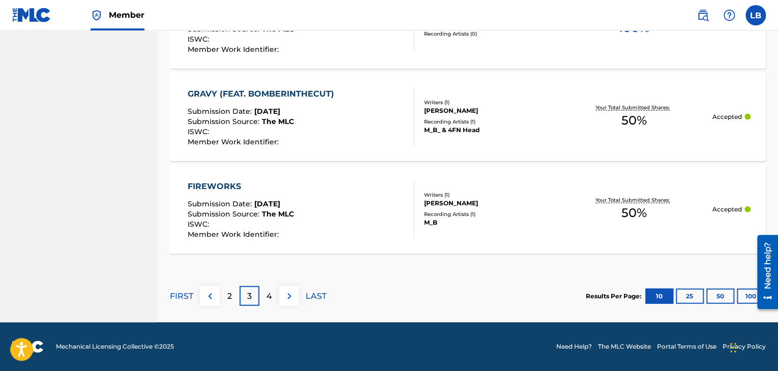
click at [271, 288] on div "4" at bounding box center [269, 296] width 20 height 20
click at [265, 296] on div "5" at bounding box center [269, 296] width 20 height 20
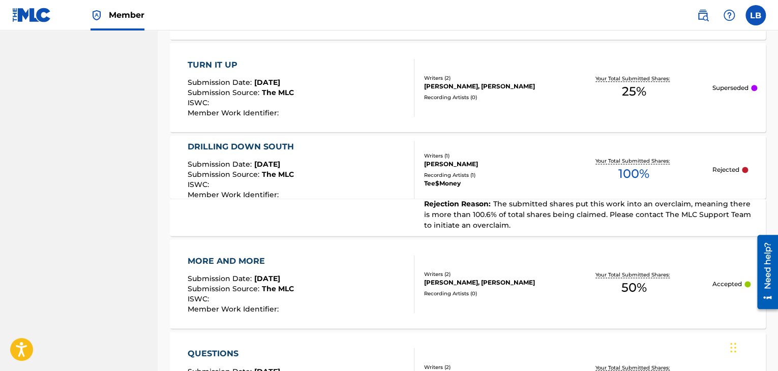
scroll to position [1047, 0]
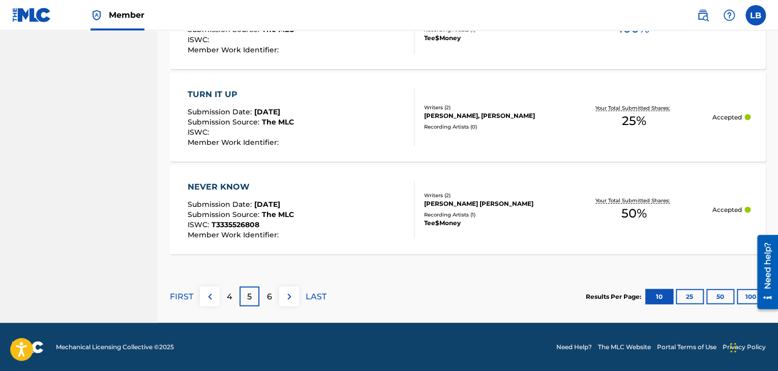
click at [271, 298] on p "6" at bounding box center [269, 297] width 5 height 12
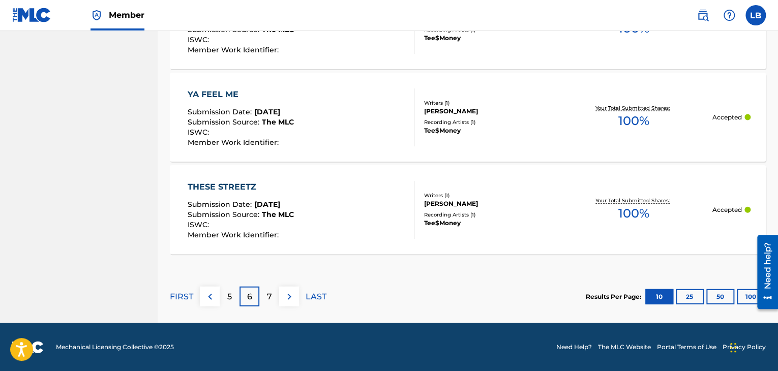
click at [269, 293] on p "7" at bounding box center [269, 297] width 5 height 12
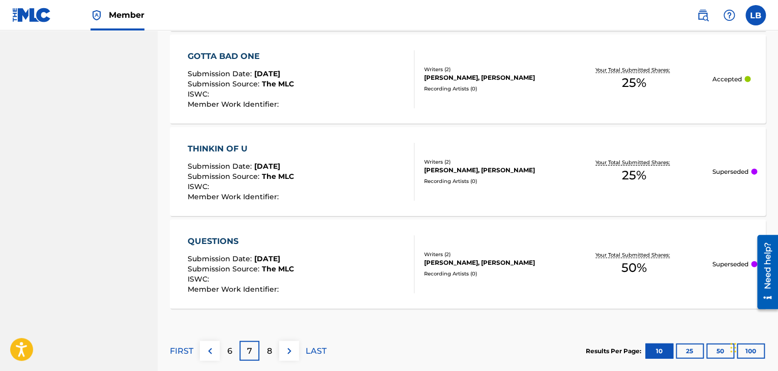
scroll to position [1104, 0]
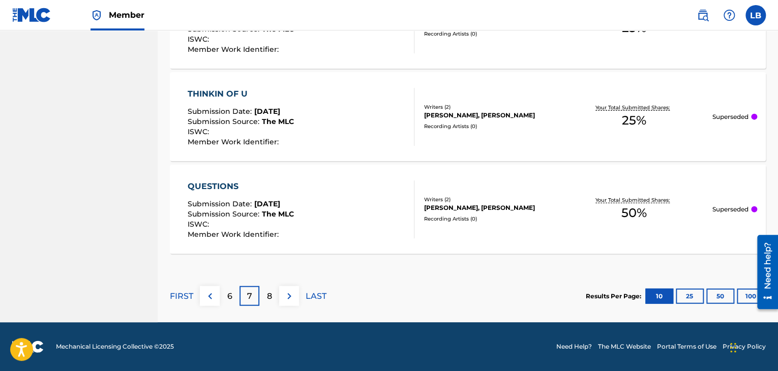
click at [273, 298] on div "8" at bounding box center [269, 296] width 20 height 20
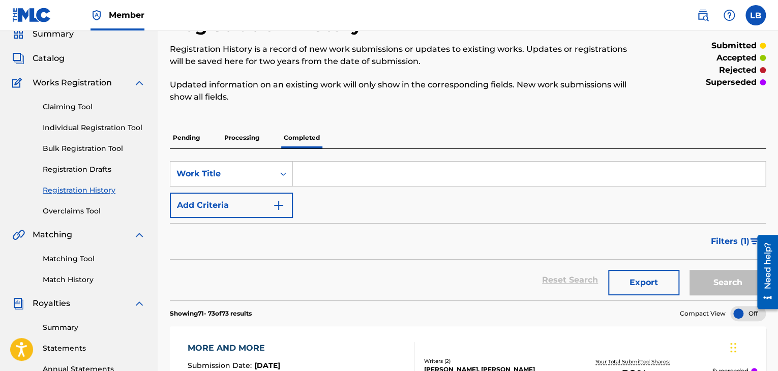
scroll to position [37, 0]
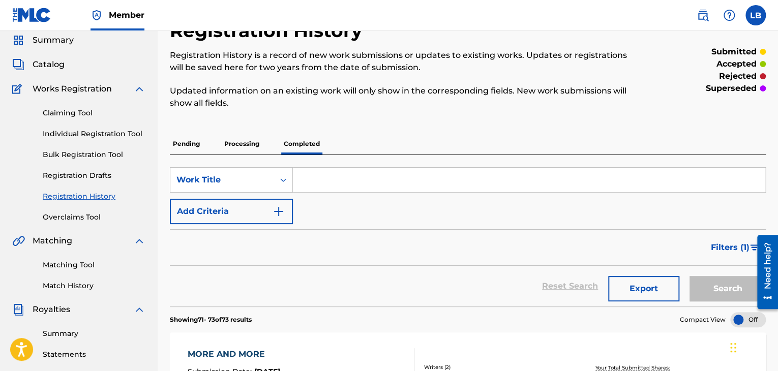
click at [97, 219] on link "Overclaims Tool" at bounding box center [94, 217] width 103 height 11
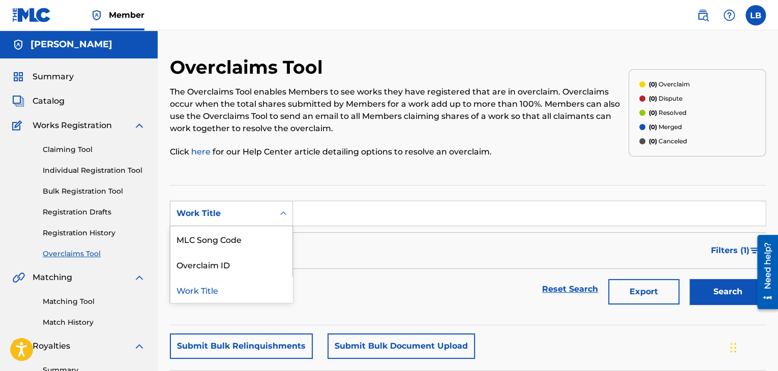
click at [285, 211] on icon "Search Form" at bounding box center [283, 213] width 10 height 10
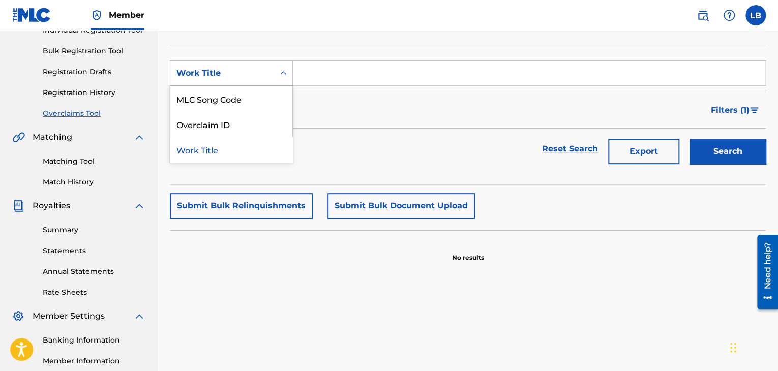
scroll to position [146, 0]
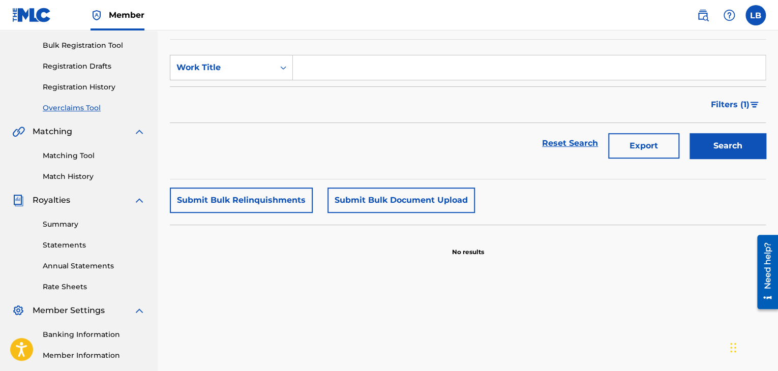
click at [73, 226] on link "Summary" at bounding box center [94, 224] width 103 height 11
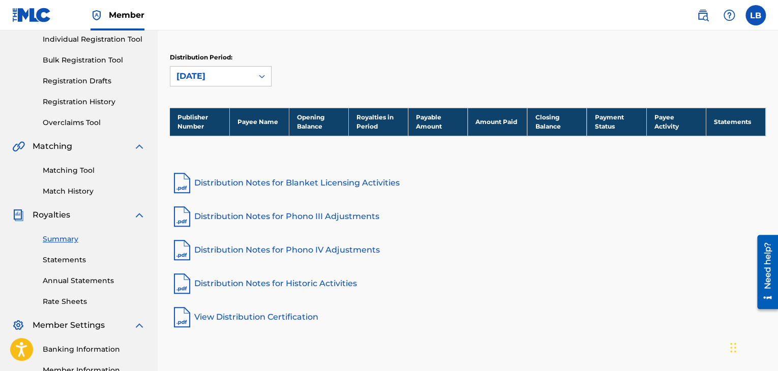
scroll to position [109, 0]
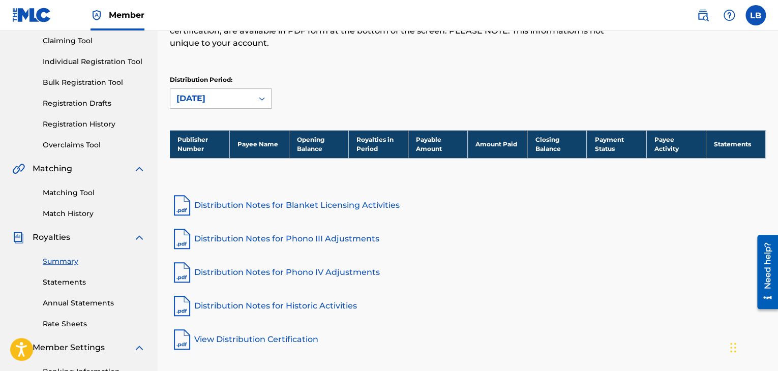
click at [255, 95] on div at bounding box center [262, 98] width 18 height 18
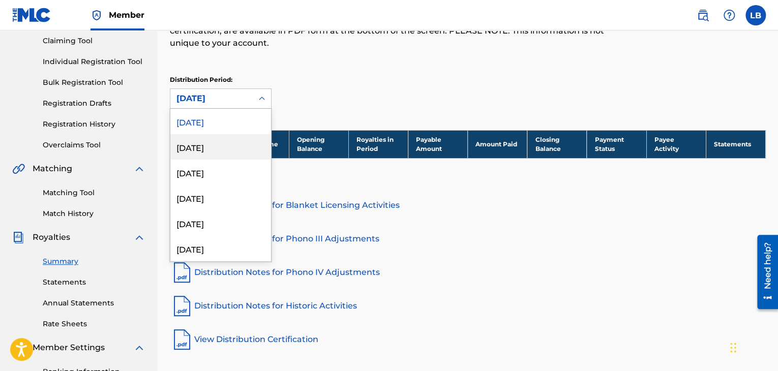
click at [224, 145] on div "[DATE]" at bounding box center [220, 146] width 101 height 25
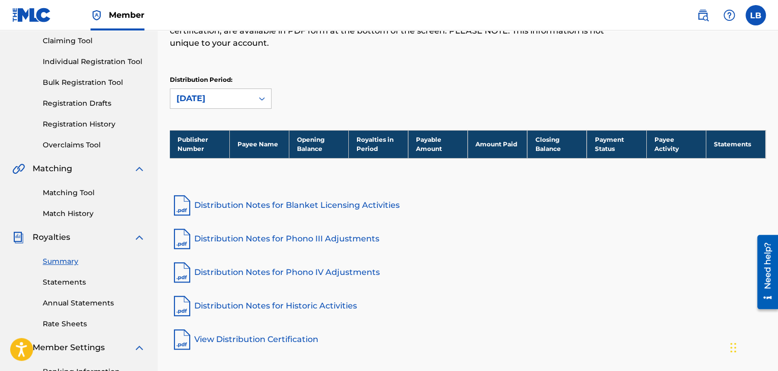
click at [259, 100] on icon at bounding box center [262, 99] width 10 height 10
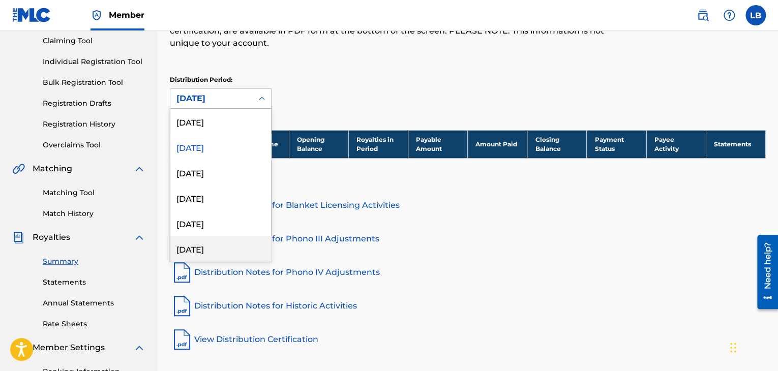
click at [197, 247] on div "[DATE]" at bounding box center [220, 248] width 101 height 25
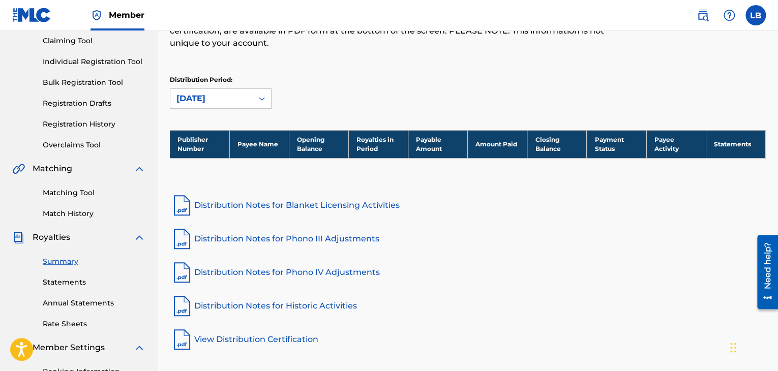
click at [262, 98] on icon at bounding box center [262, 99] width 10 height 10
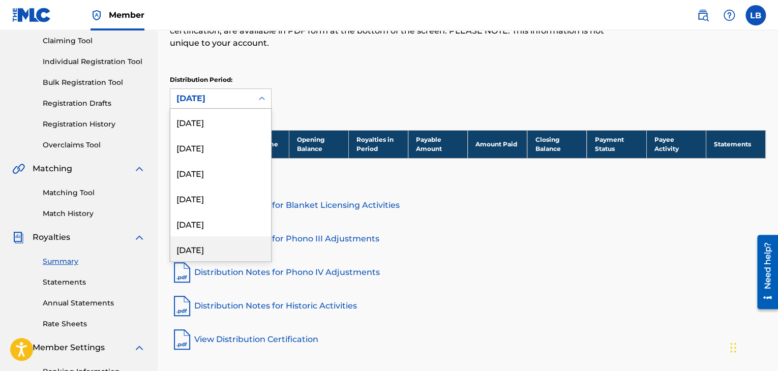
scroll to position [1194, 0]
click at [210, 219] on div "[DATE]" at bounding box center [220, 222] width 101 height 25
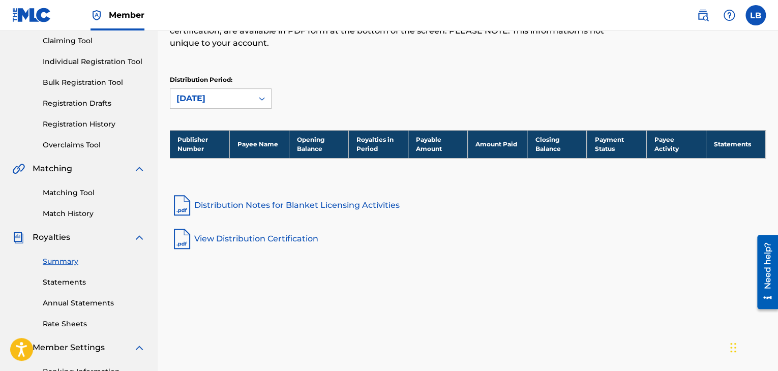
click at [263, 97] on icon at bounding box center [262, 99] width 6 height 4
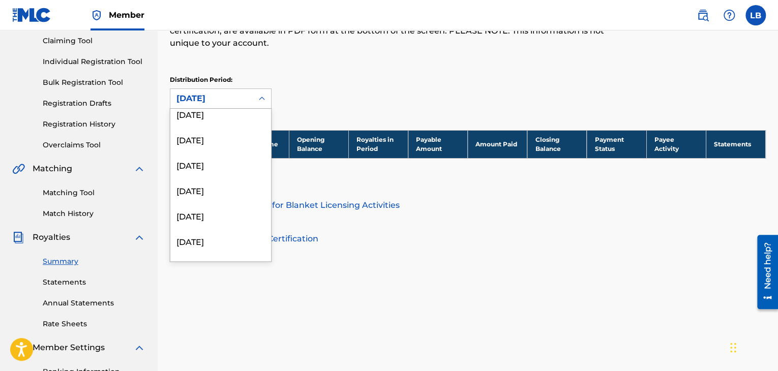
scroll to position [0, 0]
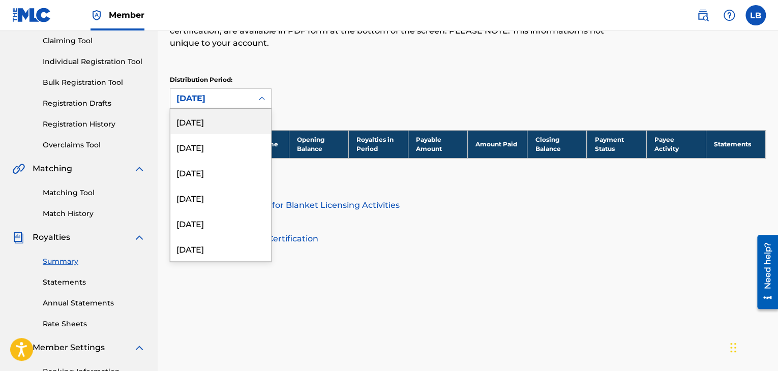
click at [240, 125] on div "[DATE]" at bounding box center [220, 121] width 101 height 25
